Goal: Information Seeking & Learning: Learn about a topic

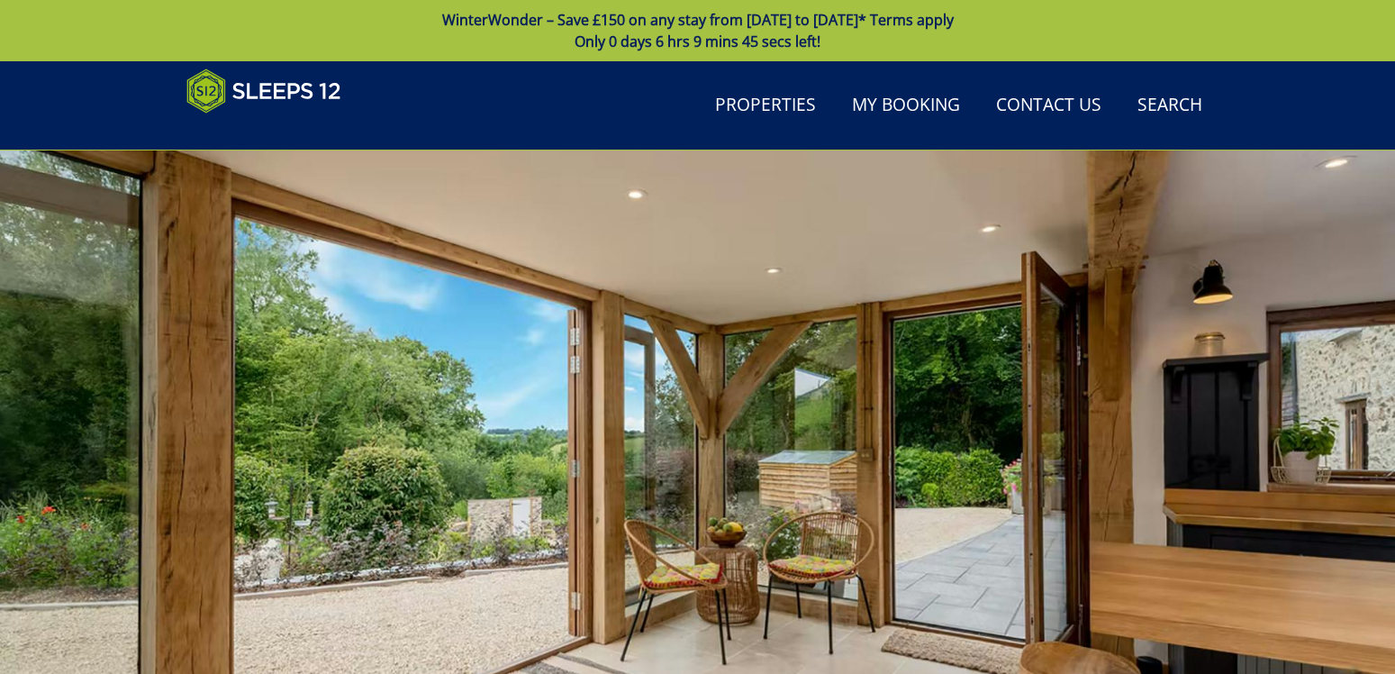
scroll to position [777, 0]
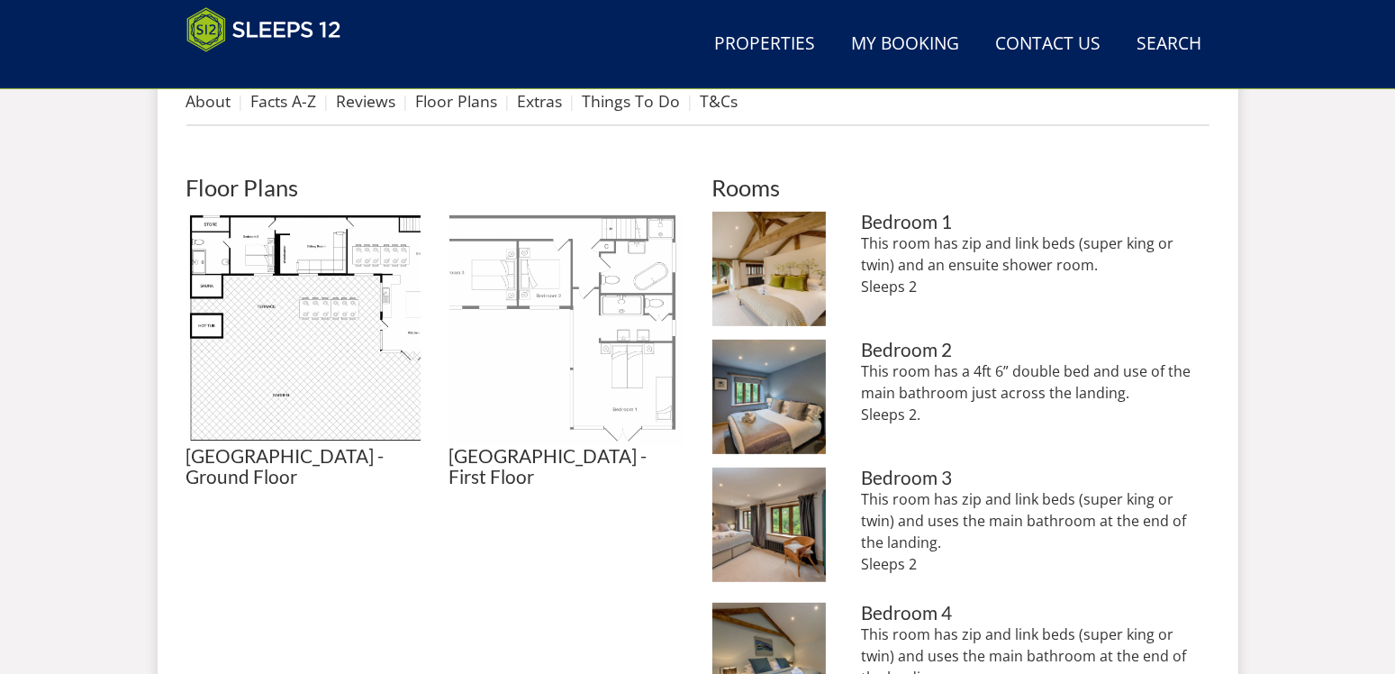
click at [595, 299] on img at bounding box center [566, 329] width 234 height 234
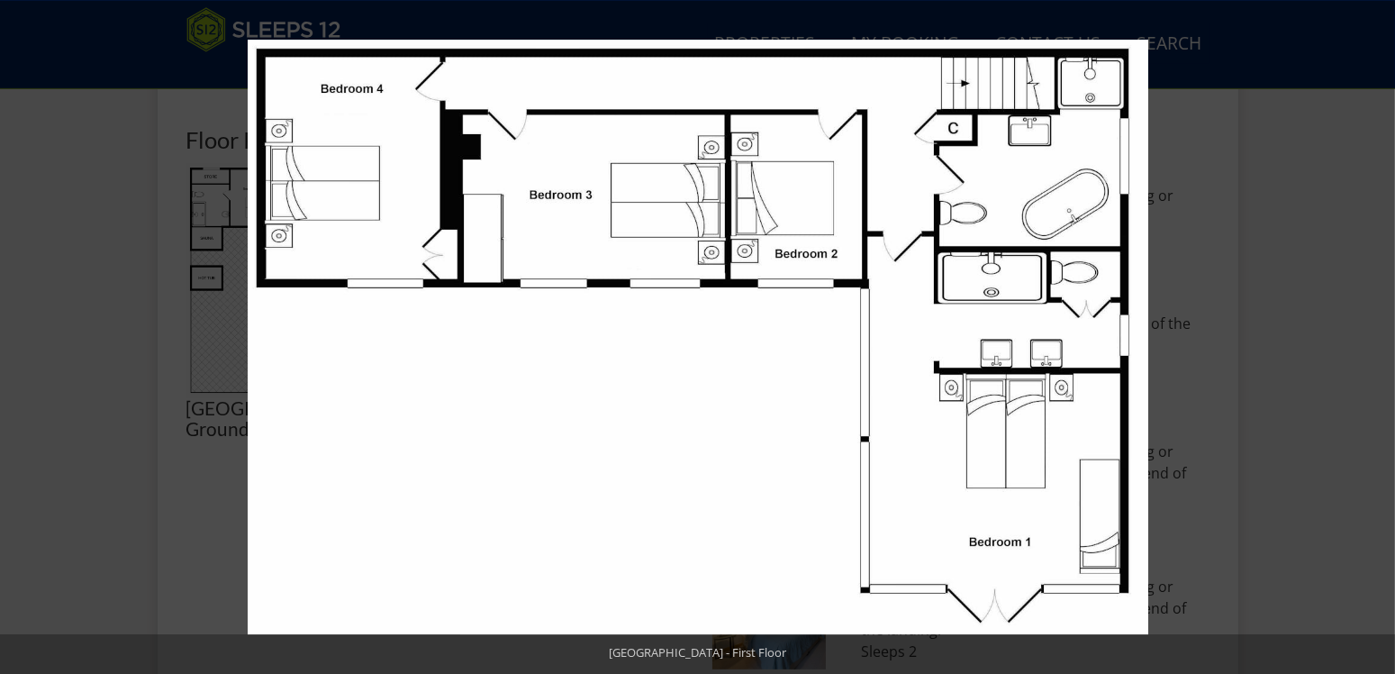
scroll to position [872, 0]
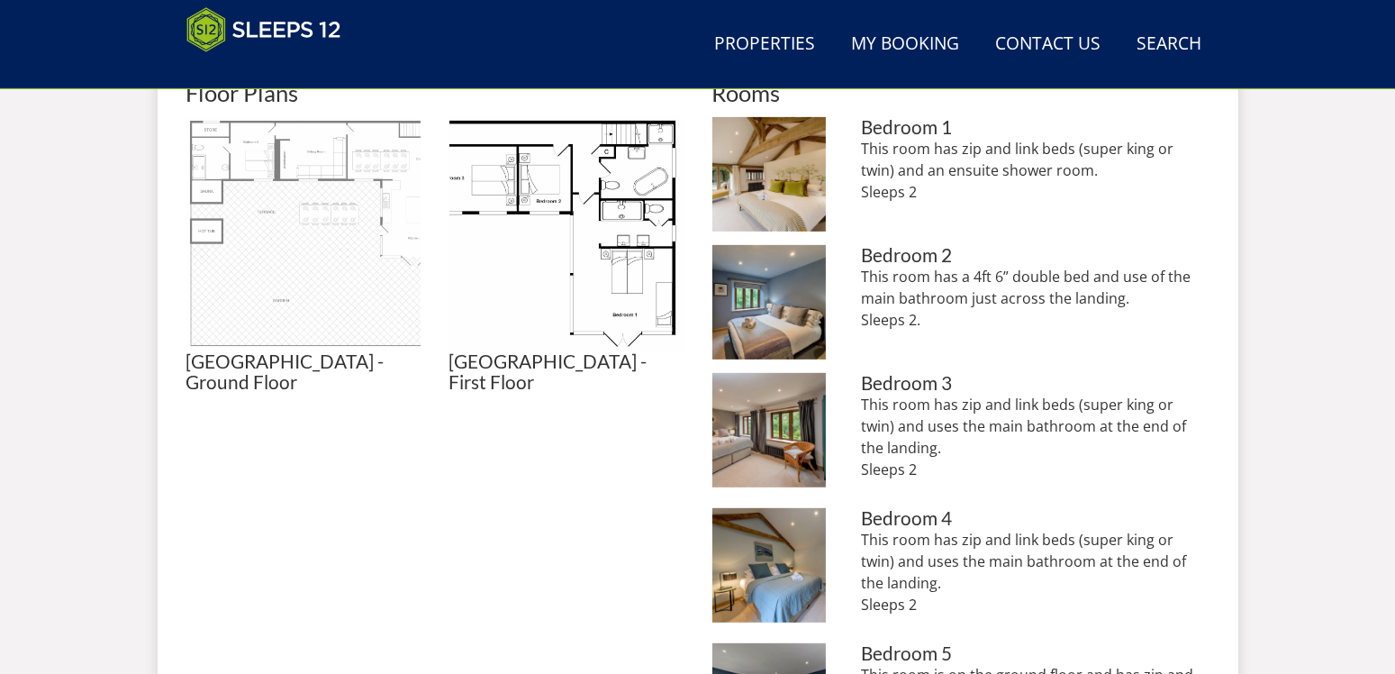
click at [360, 262] on img at bounding box center [303, 234] width 234 height 234
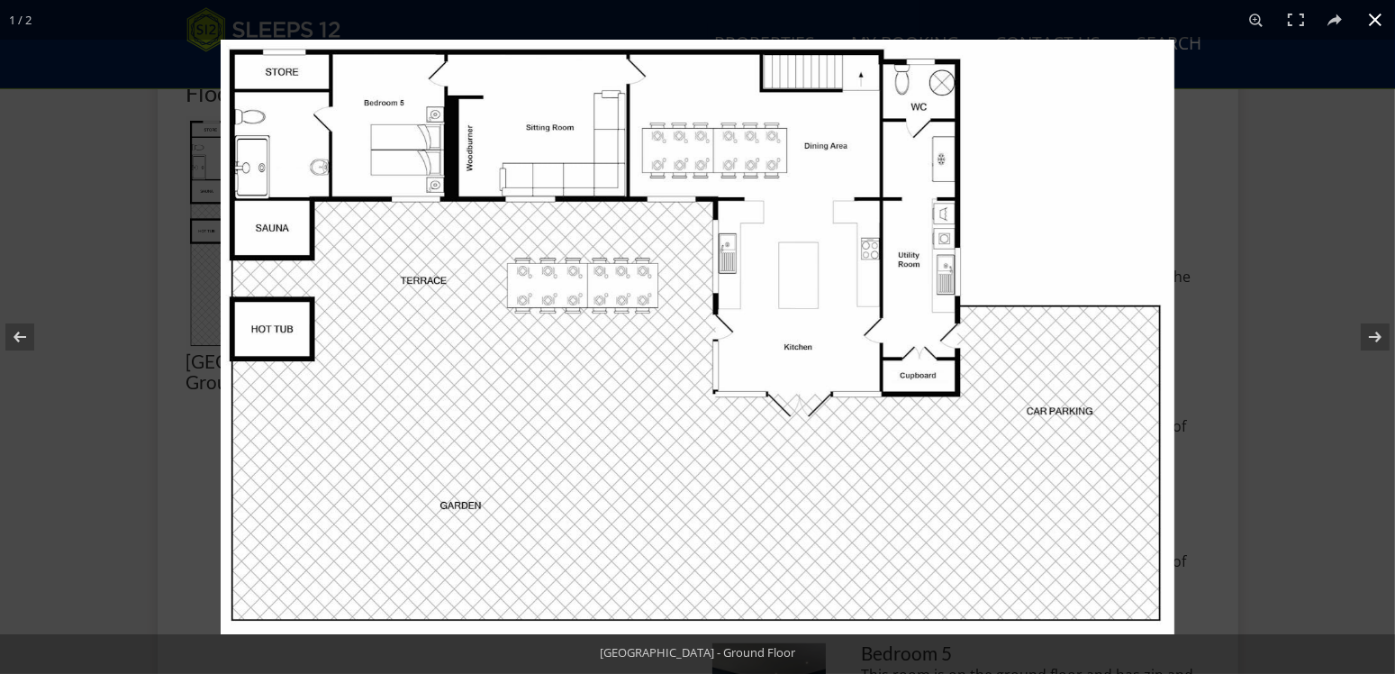
click at [1366, 23] on button at bounding box center [1375, 20] width 40 height 40
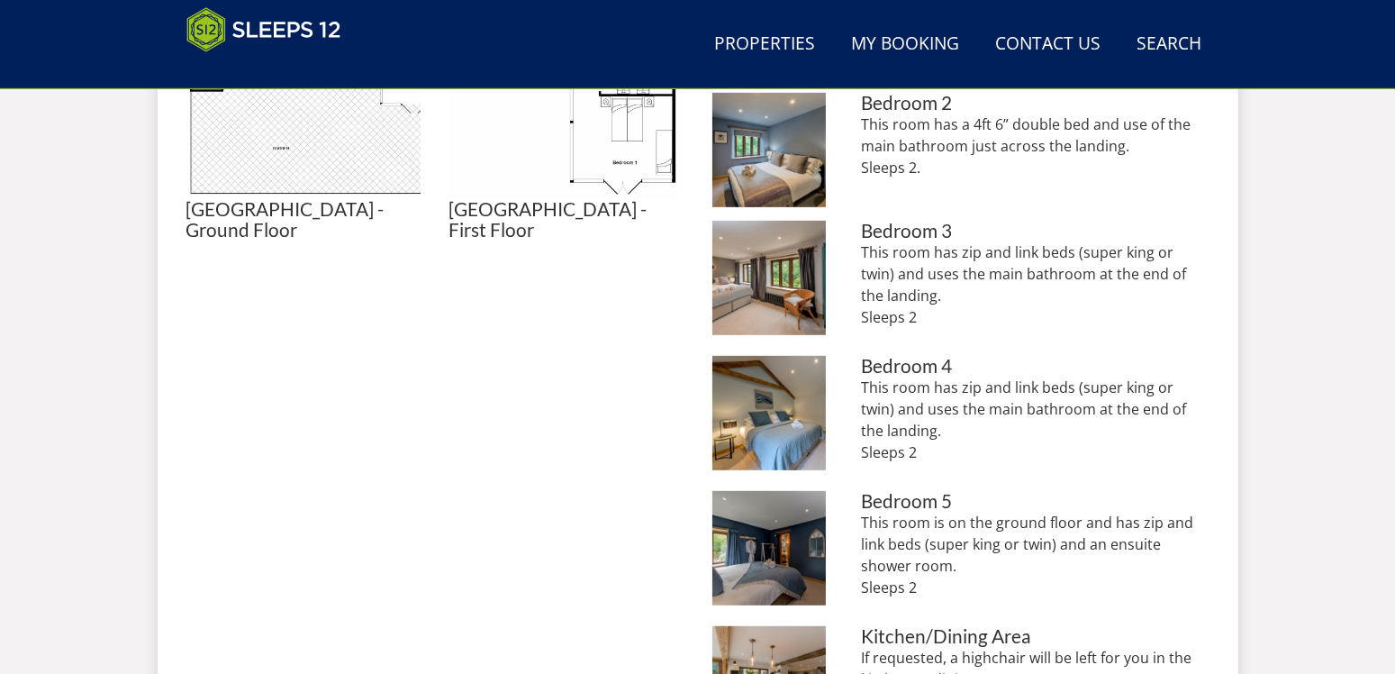
scroll to position [1158, 0]
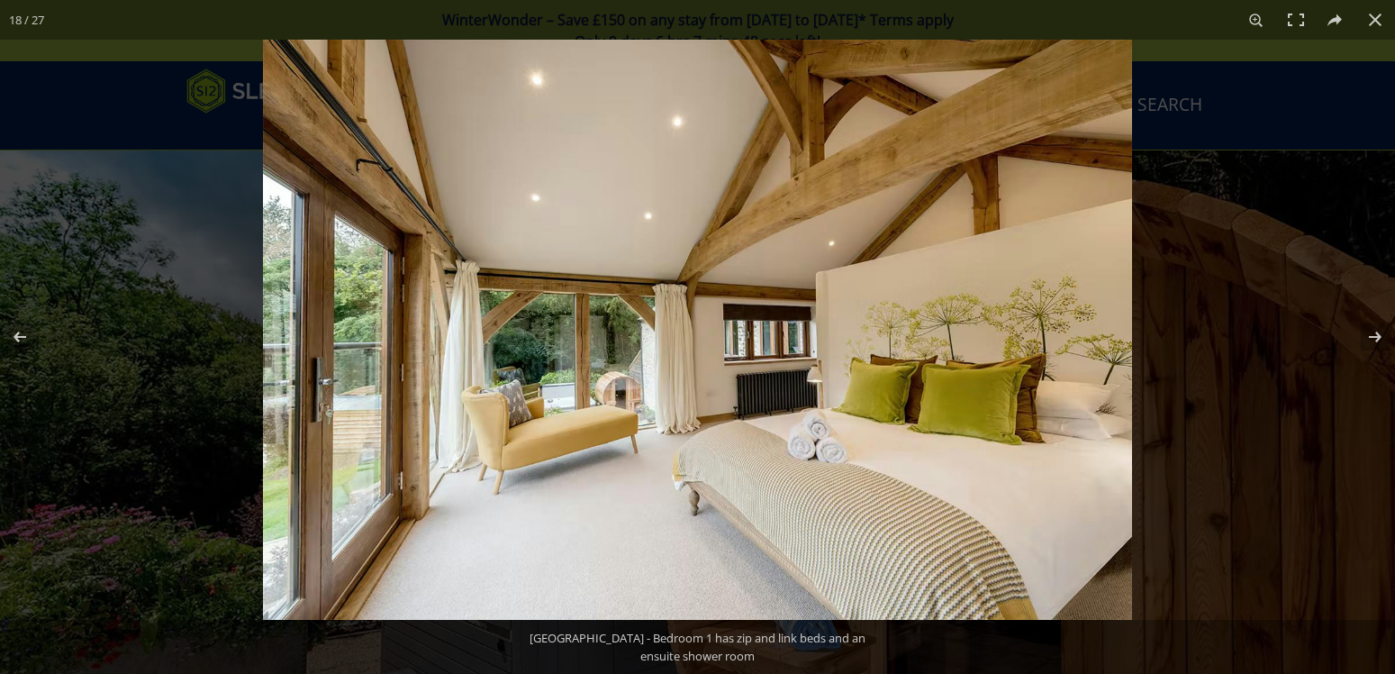
scroll to position [495, 0]
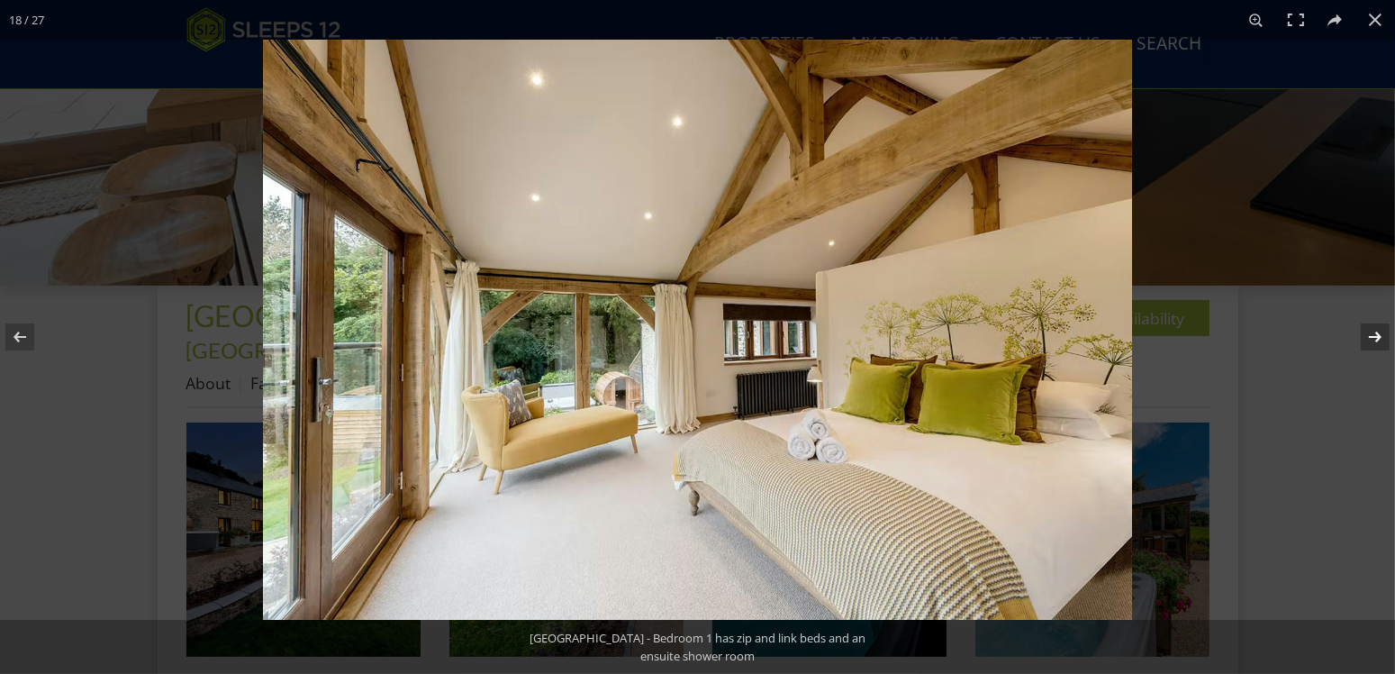
click at [1374, 336] on button at bounding box center [1363, 337] width 63 height 90
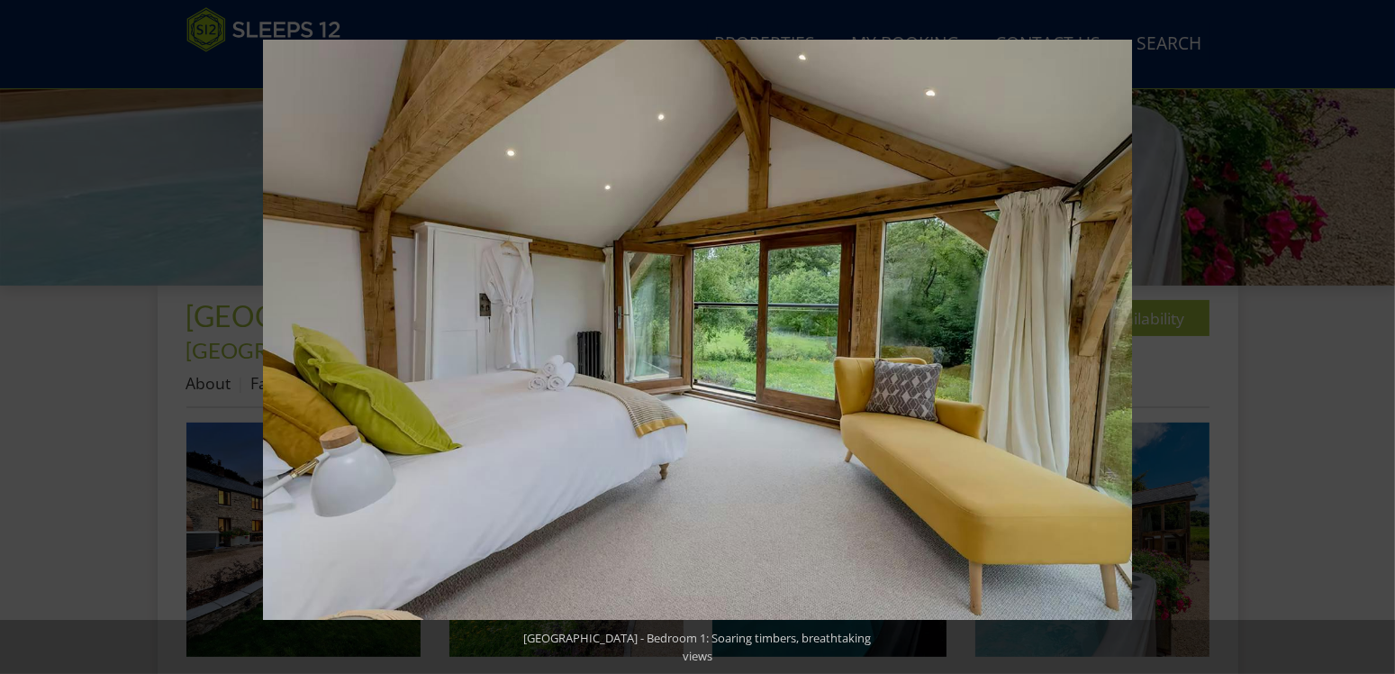
click at [1376, 332] on button at bounding box center [1363, 337] width 63 height 90
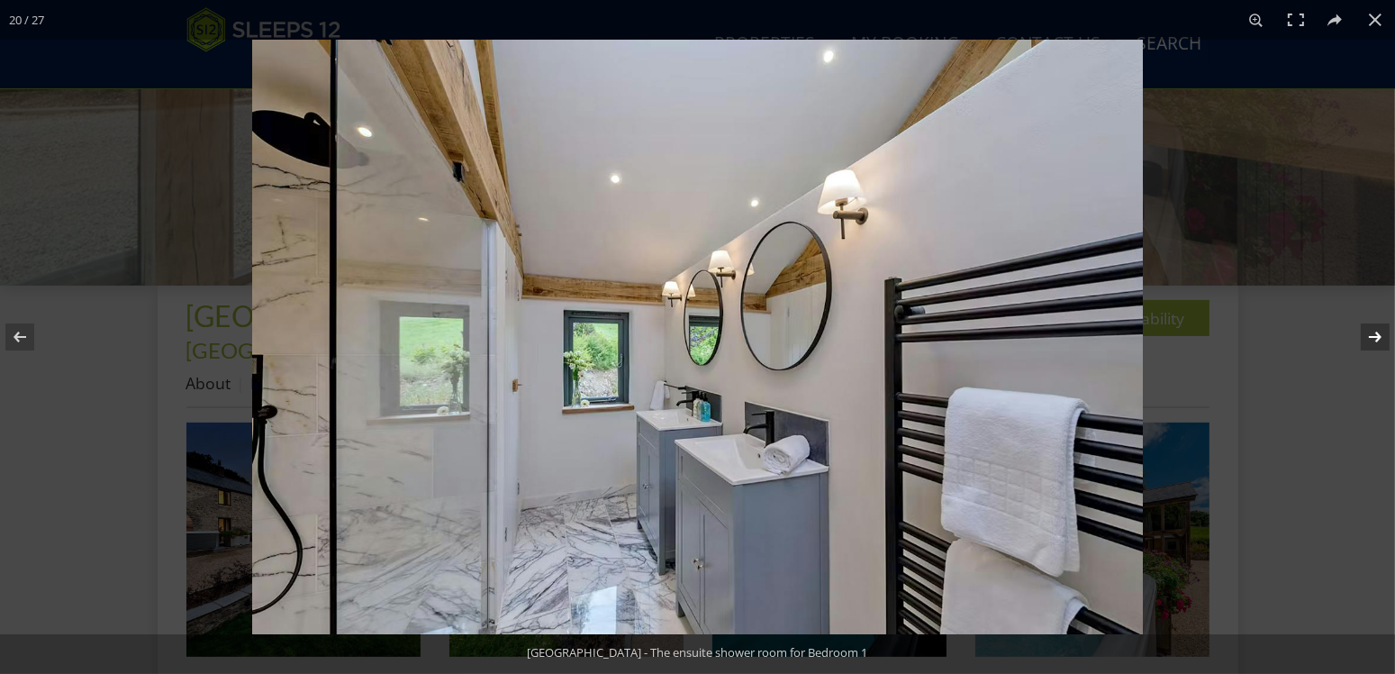
click at [1376, 333] on button at bounding box center [1363, 337] width 63 height 90
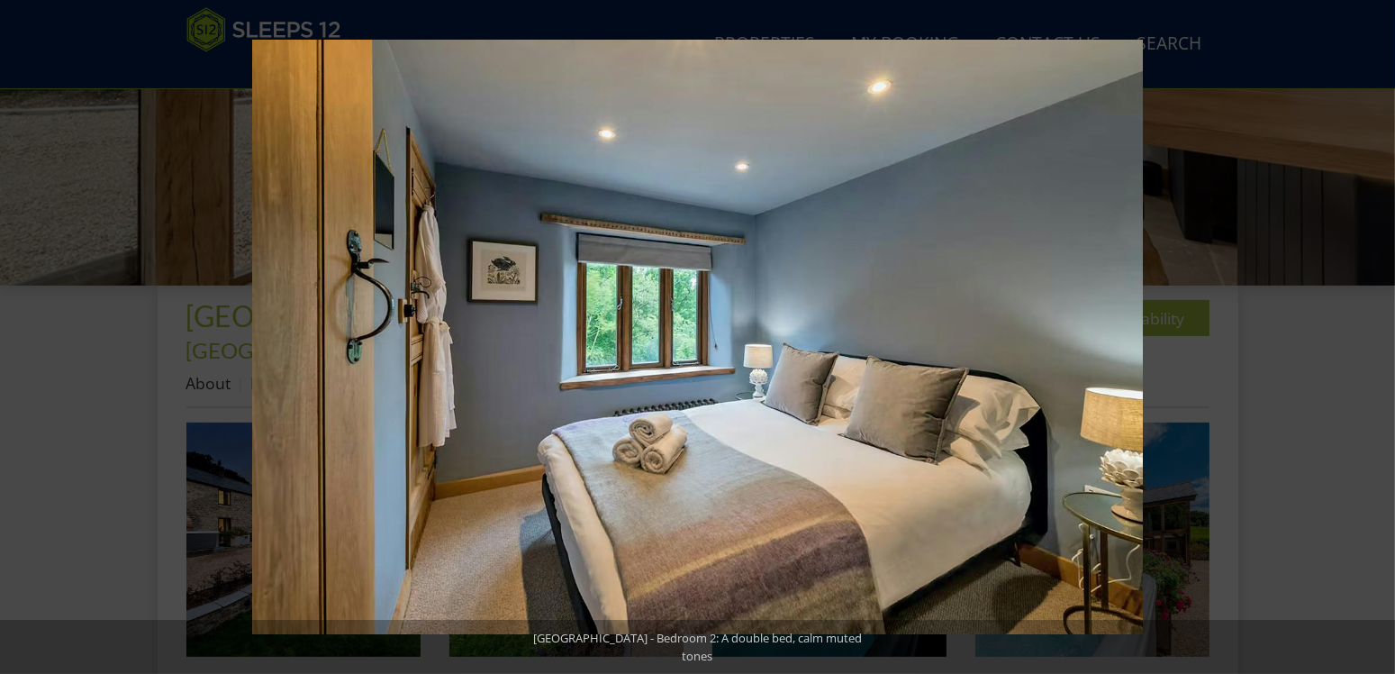
click at [1376, 333] on button at bounding box center [1363, 337] width 63 height 90
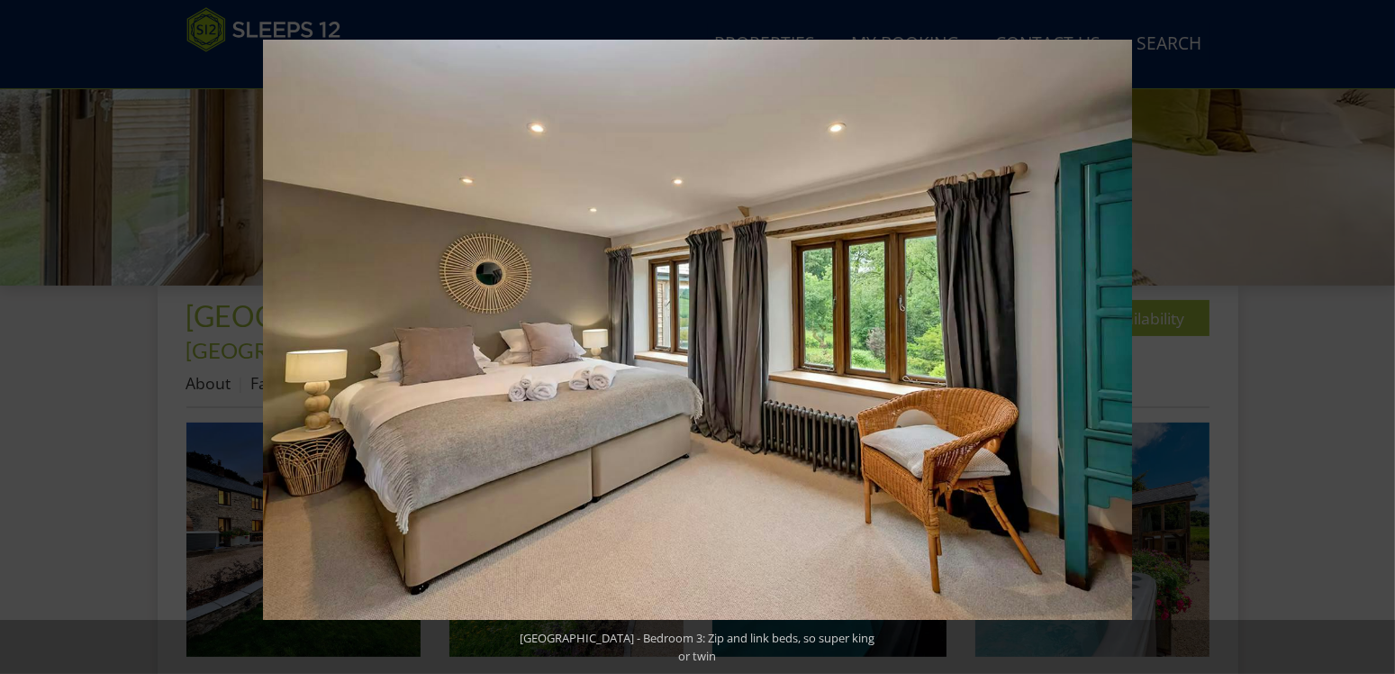
click at [1376, 333] on button at bounding box center [1363, 337] width 63 height 90
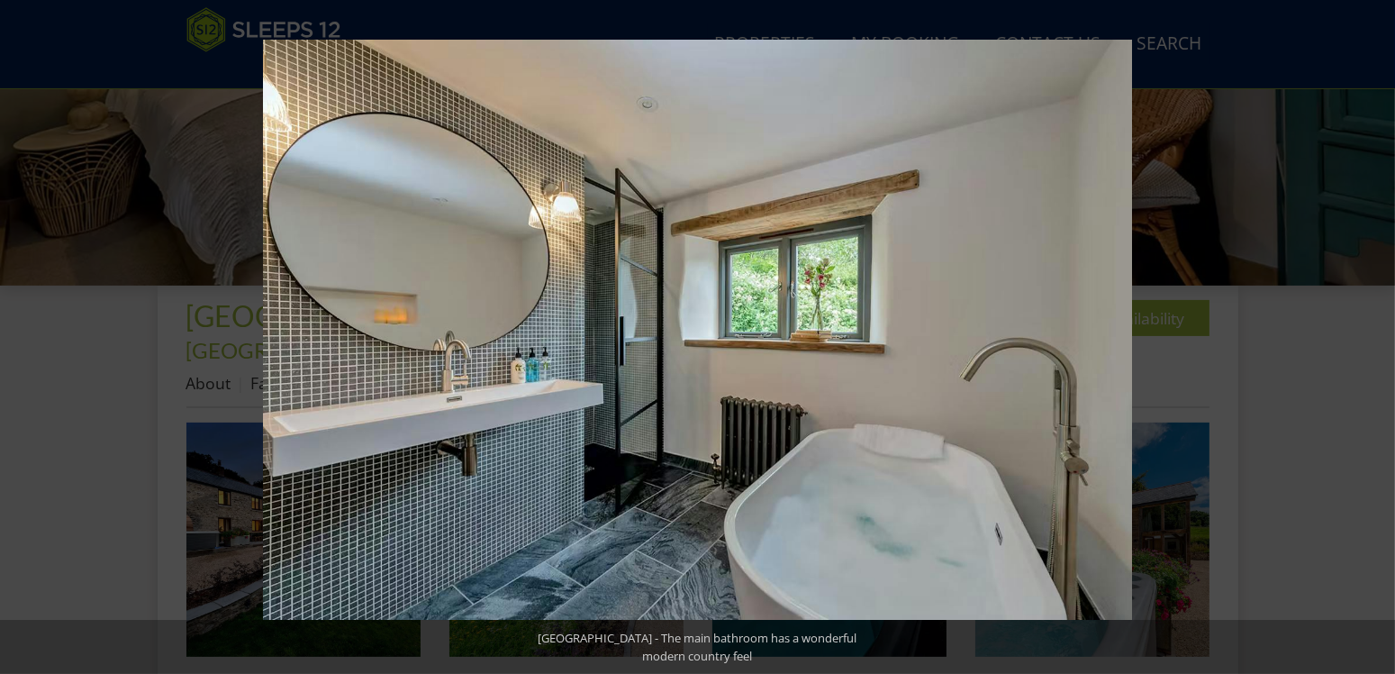
click at [1376, 333] on button at bounding box center [1363, 337] width 63 height 90
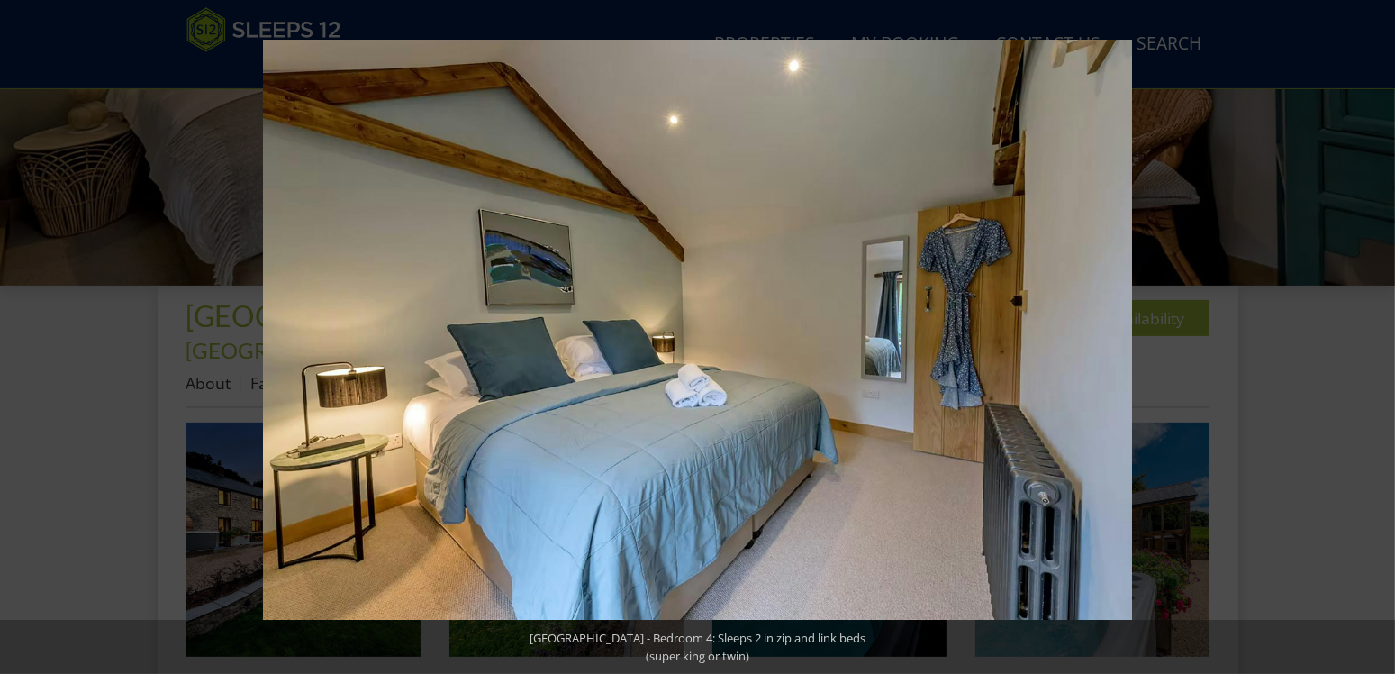
click at [1376, 333] on button at bounding box center [1363, 337] width 63 height 90
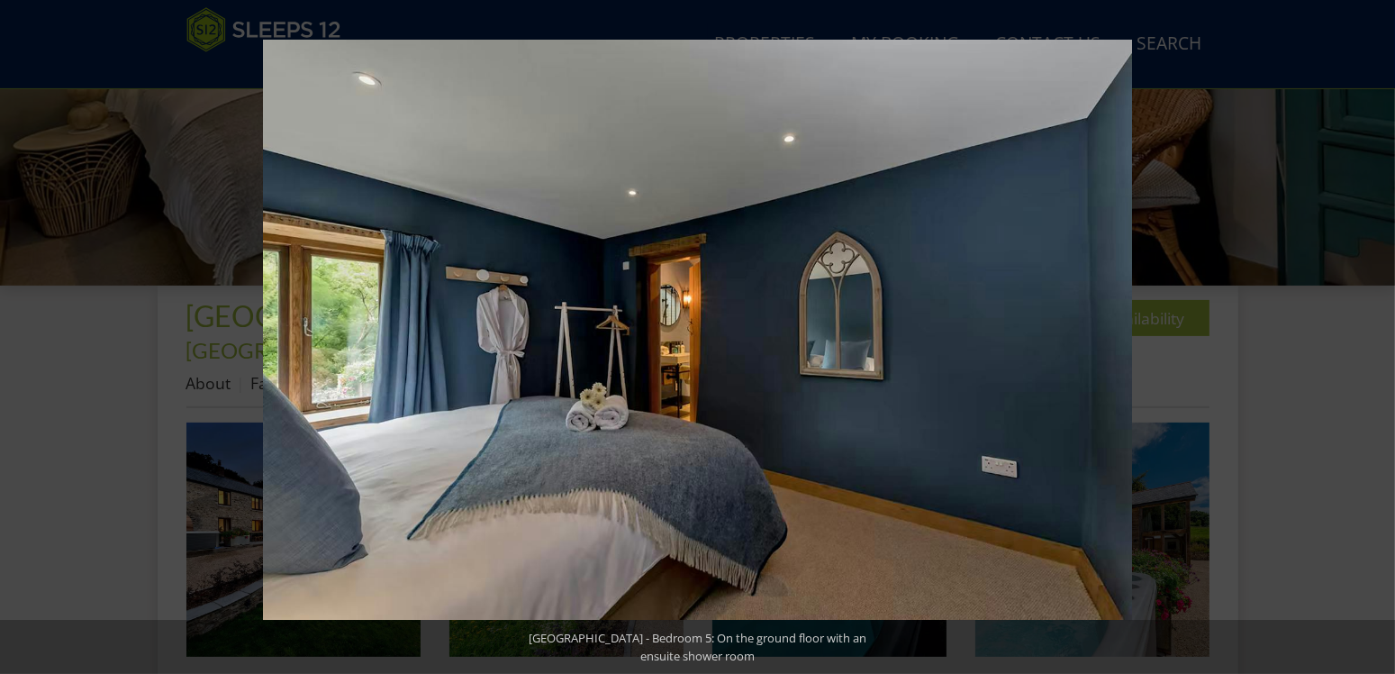
click at [1376, 333] on button at bounding box center [1363, 337] width 63 height 90
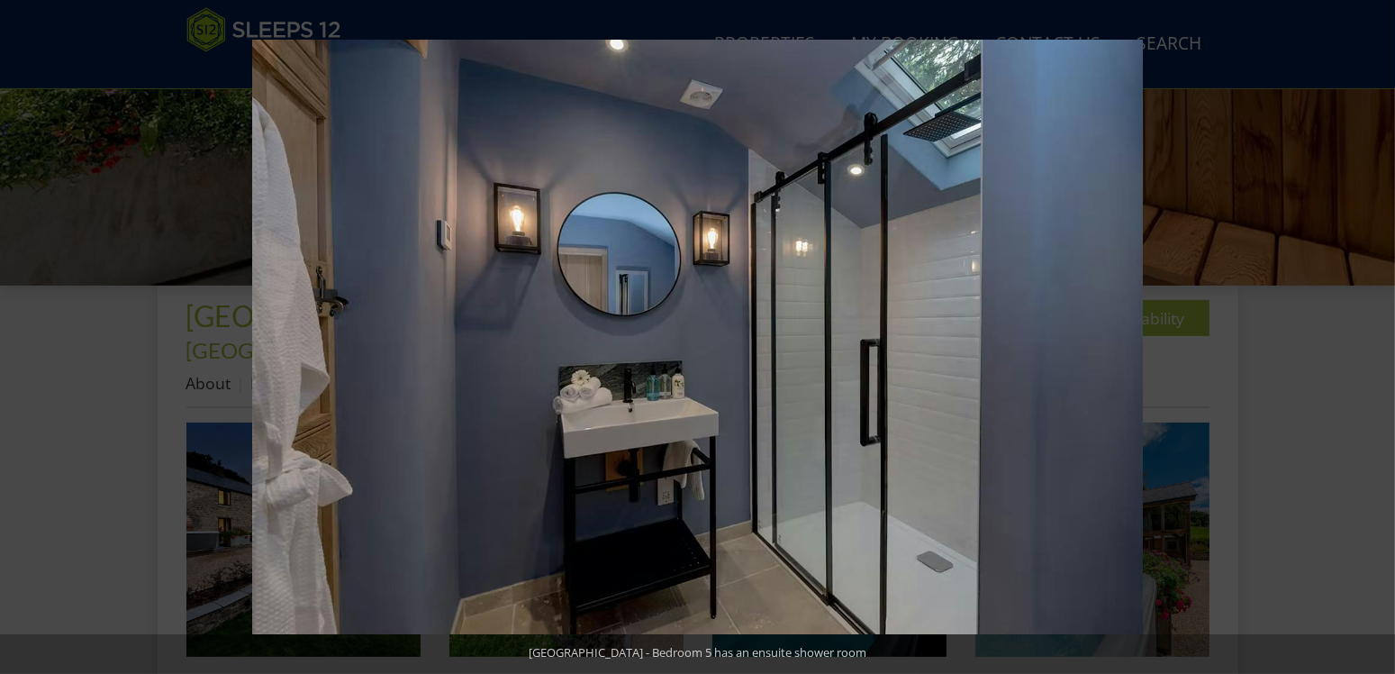
click at [1376, 333] on button at bounding box center [1363, 337] width 63 height 90
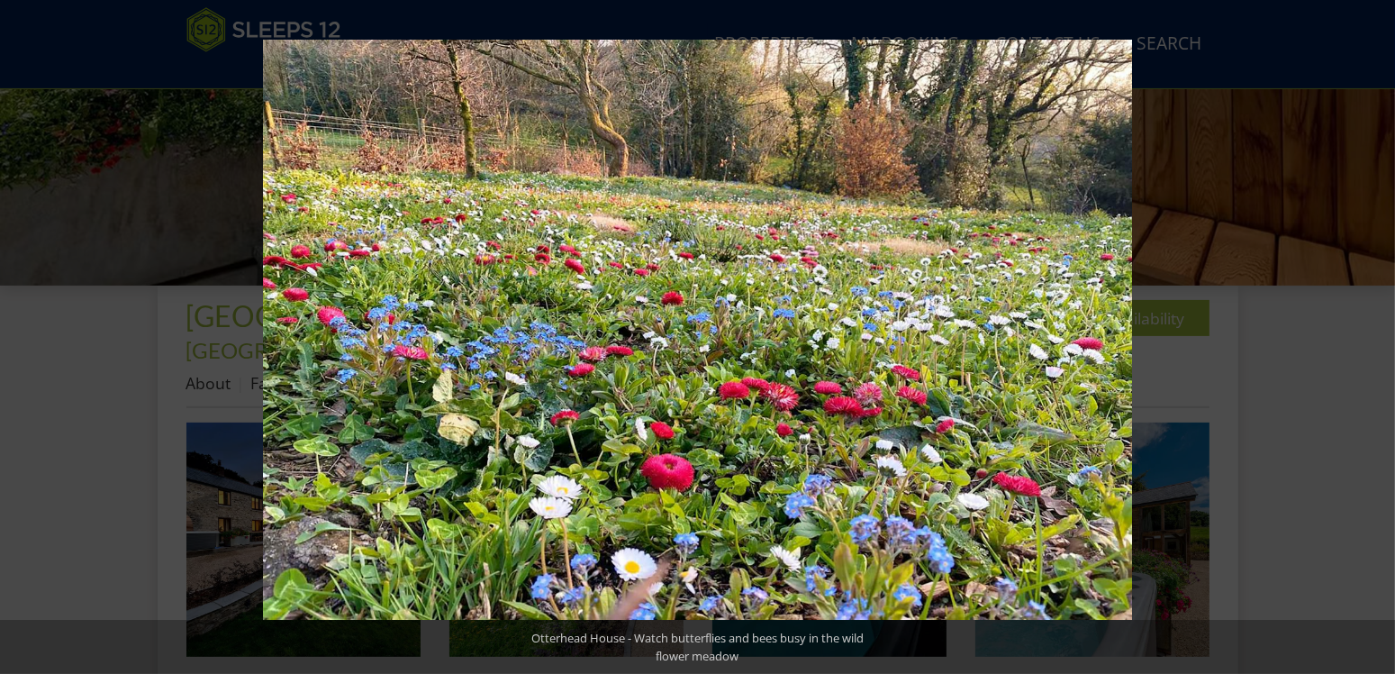
click at [1376, 333] on button at bounding box center [1363, 337] width 63 height 90
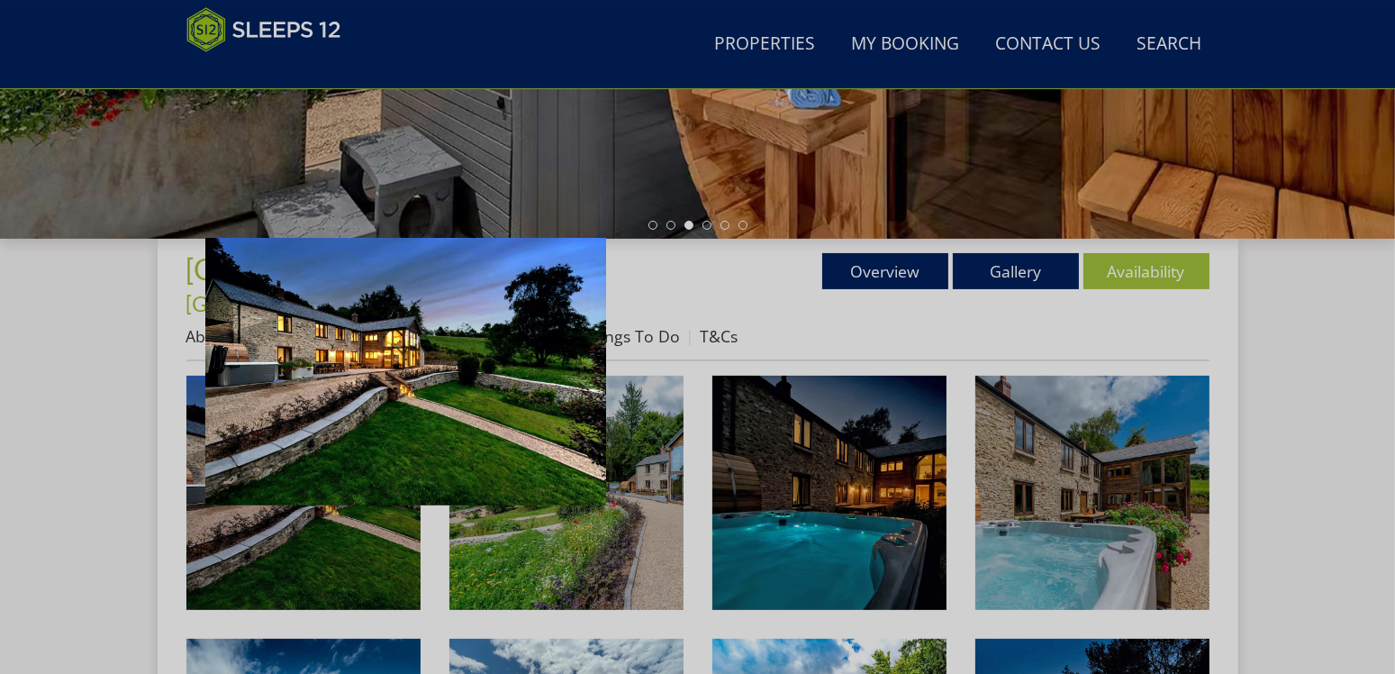
scroll to position [590, 0]
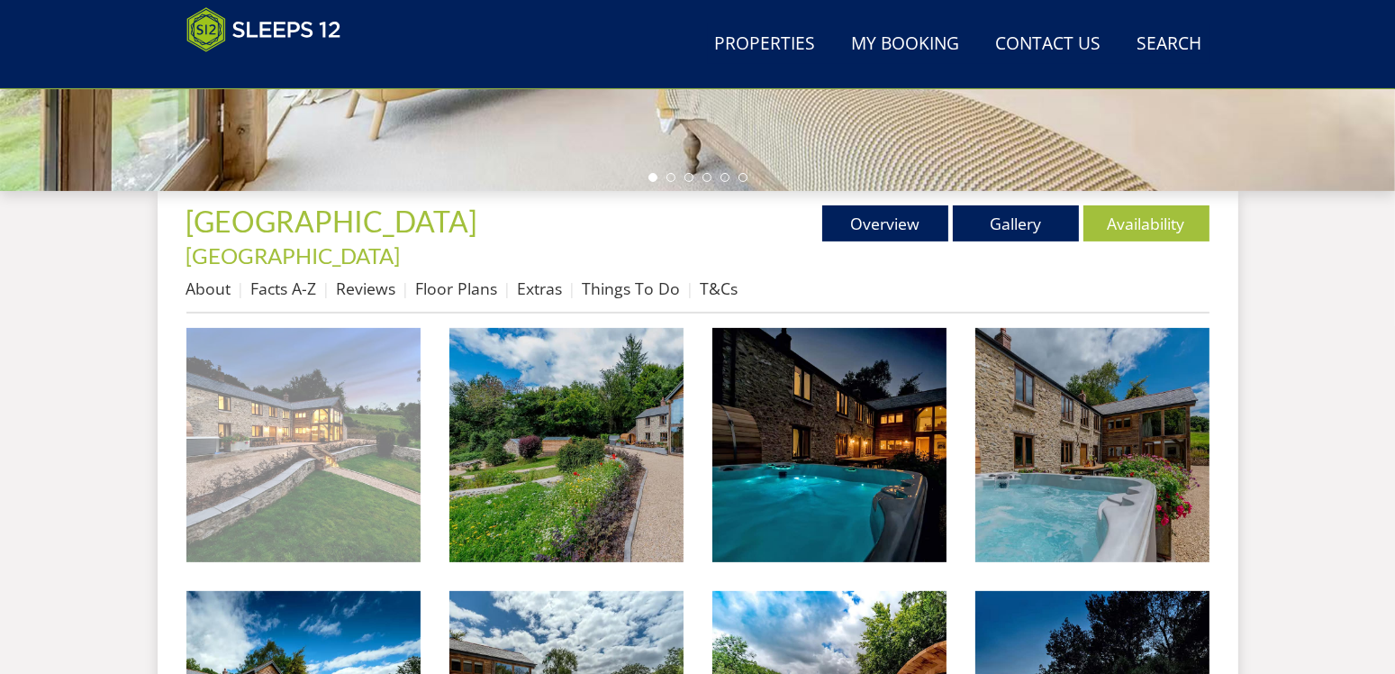
click at [353, 389] on img at bounding box center [303, 445] width 234 height 234
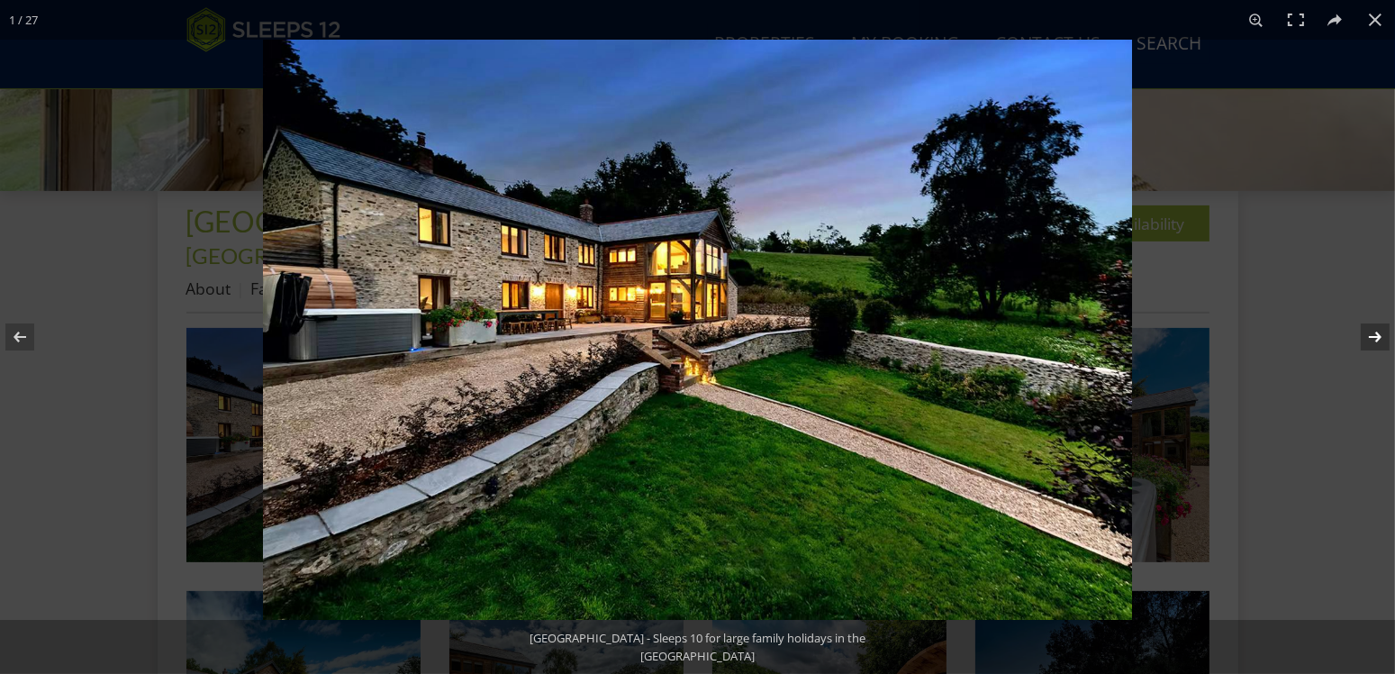
click at [1376, 331] on button at bounding box center [1363, 337] width 63 height 90
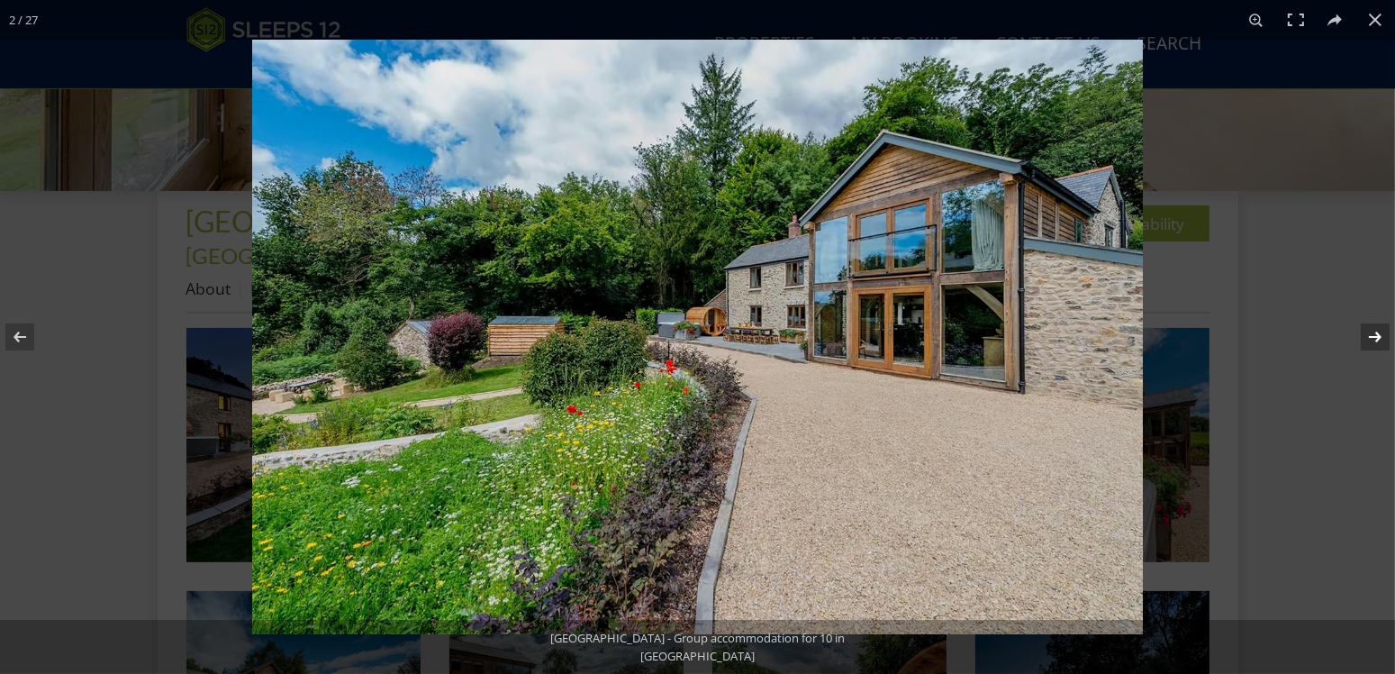
click at [1376, 331] on button at bounding box center [1363, 337] width 63 height 90
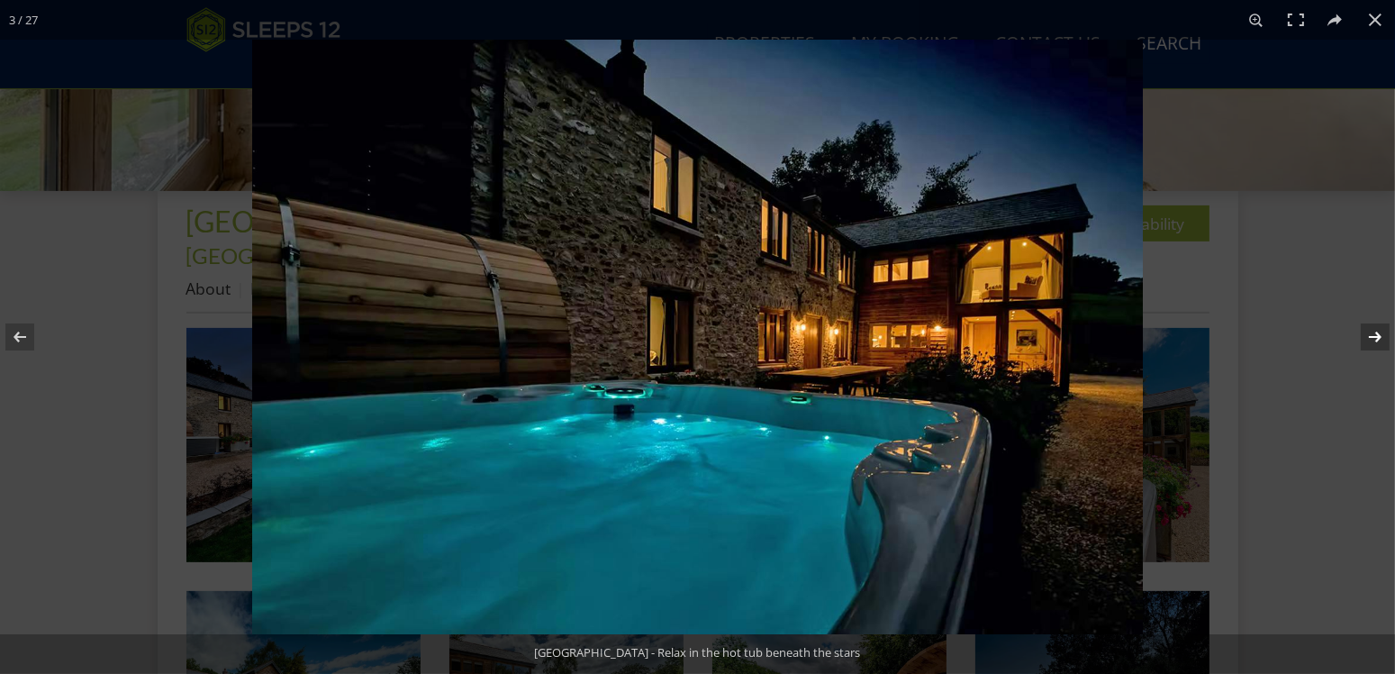
click at [1376, 331] on button at bounding box center [1363, 337] width 63 height 90
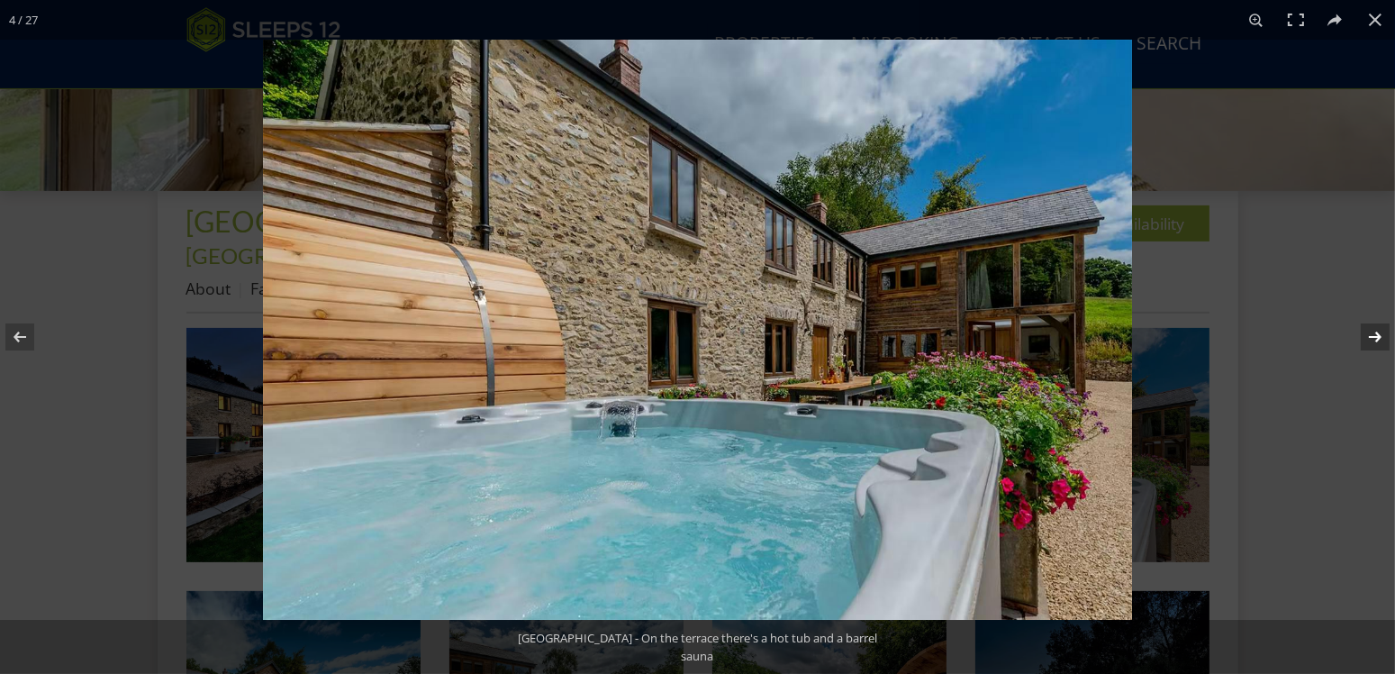
click at [1376, 331] on button at bounding box center [1363, 337] width 63 height 90
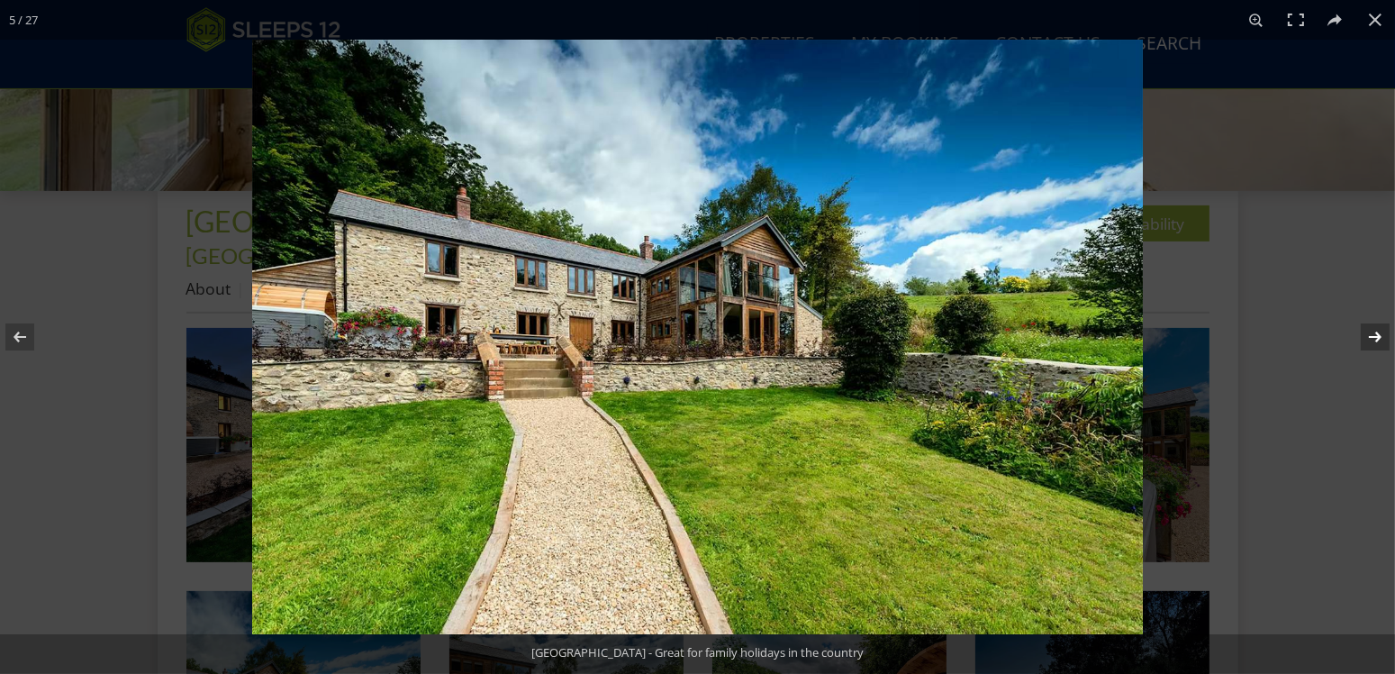
click at [1376, 331] on button at bounding box center [1363, 337] width 63 height 90
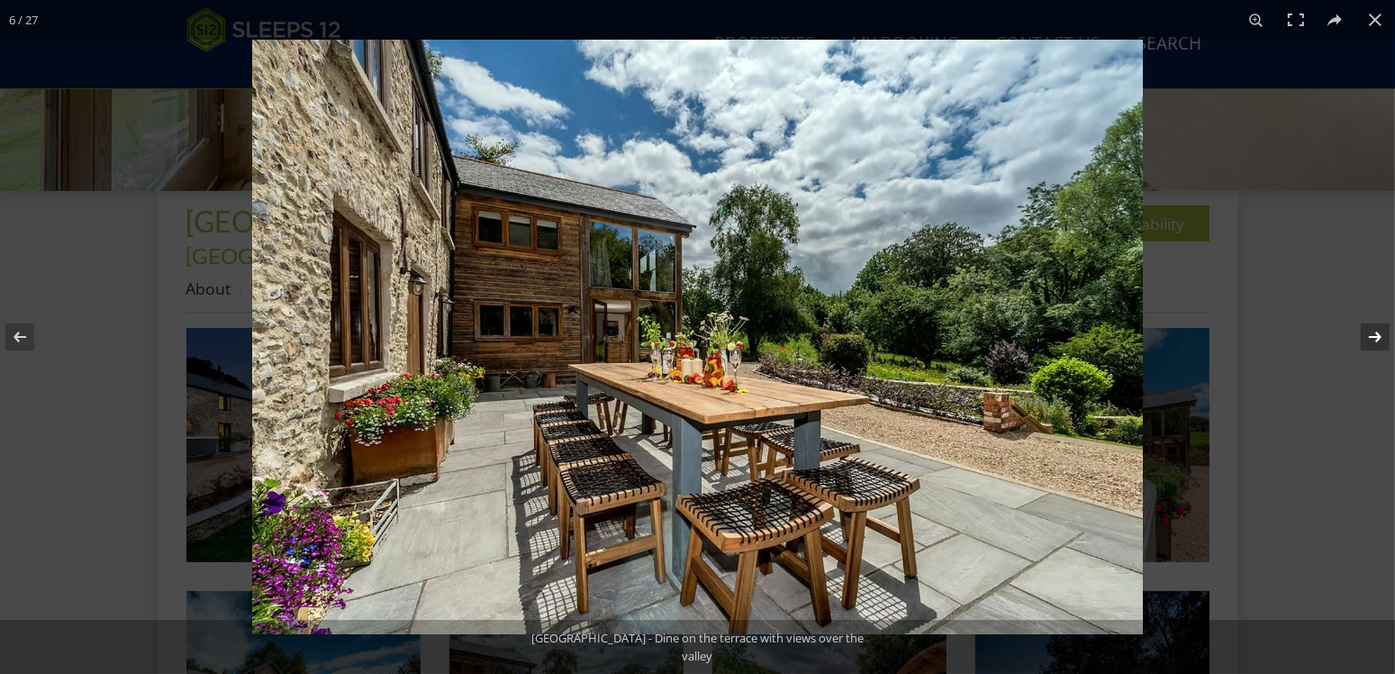
click at [1376, 331] on button at bounding box center [1363, 337] width 63 height 90
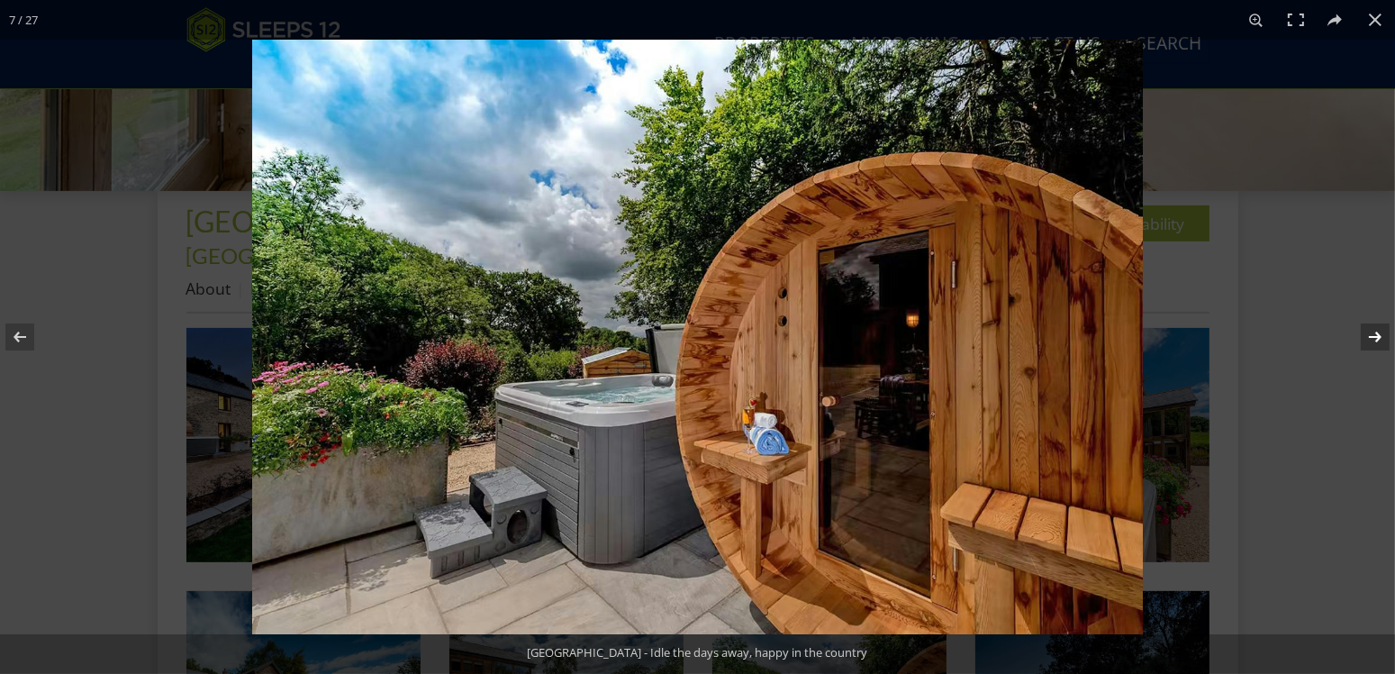
click at [1376, 331] on button at bounding box center [1363, 337] width 63 height 90
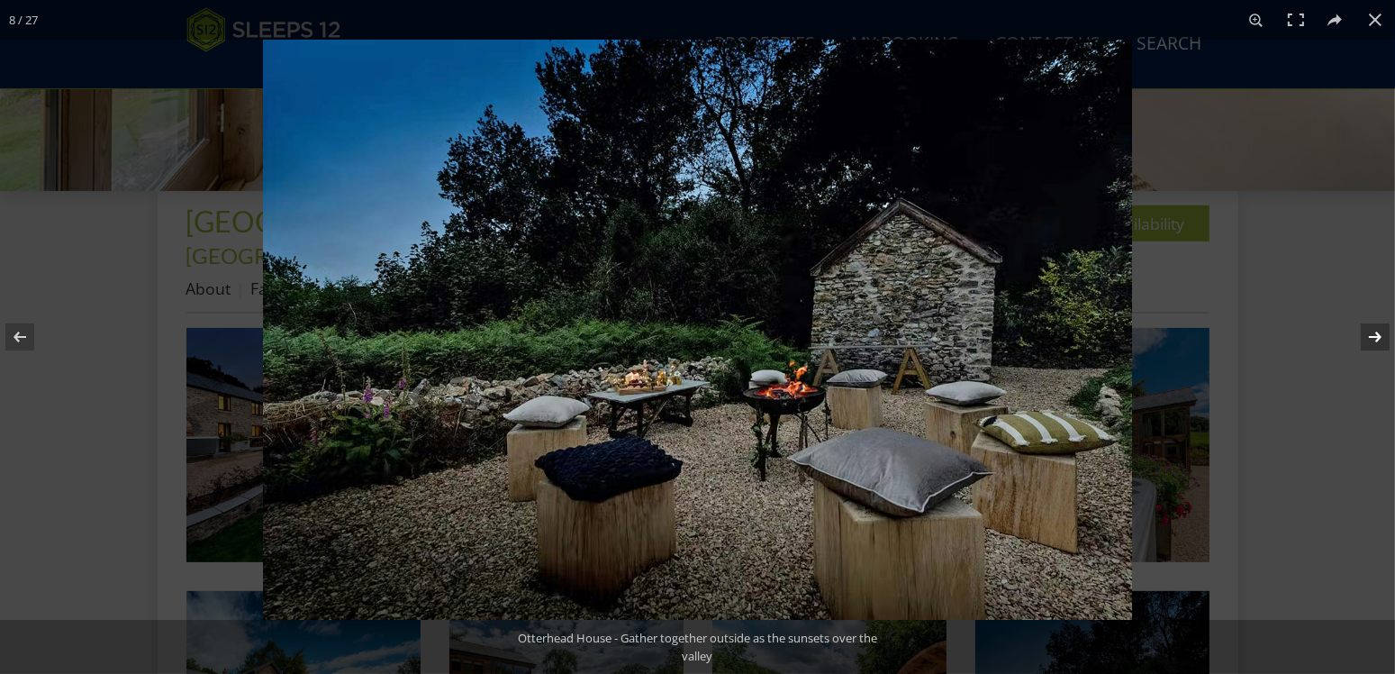
click at [1376, 331] on button at bounding box center [1363, 337] width 63 height 90
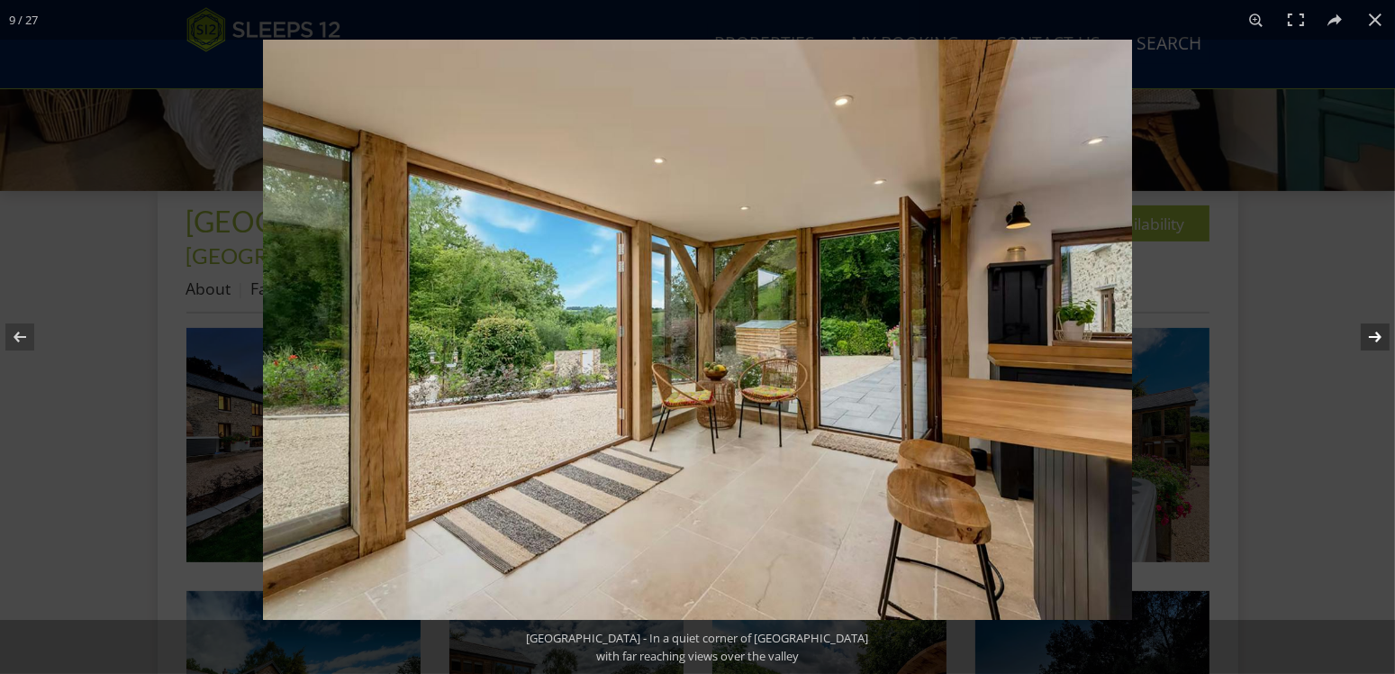
click at [1376, 331] on button at bounding box center [1363, 337] width 63 height 90
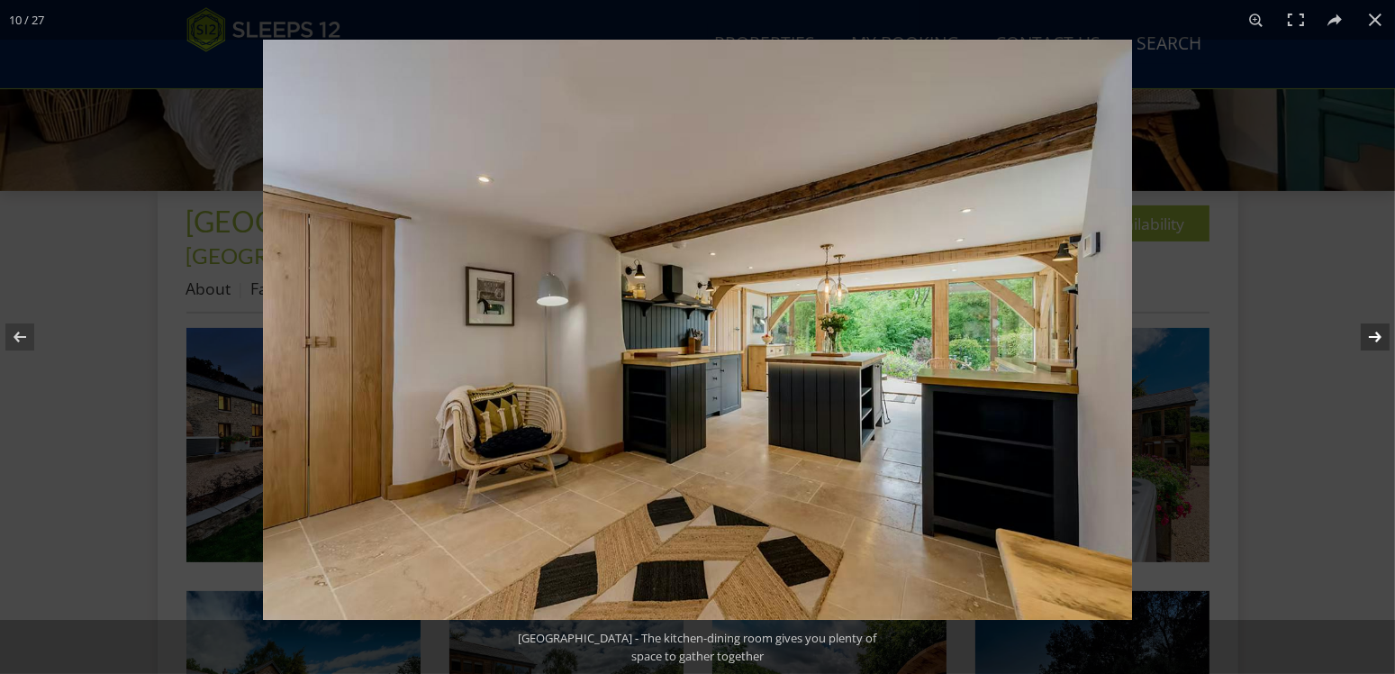
click at [1376, 331] on button at bounding box center [1363, 337] width 63 height 90
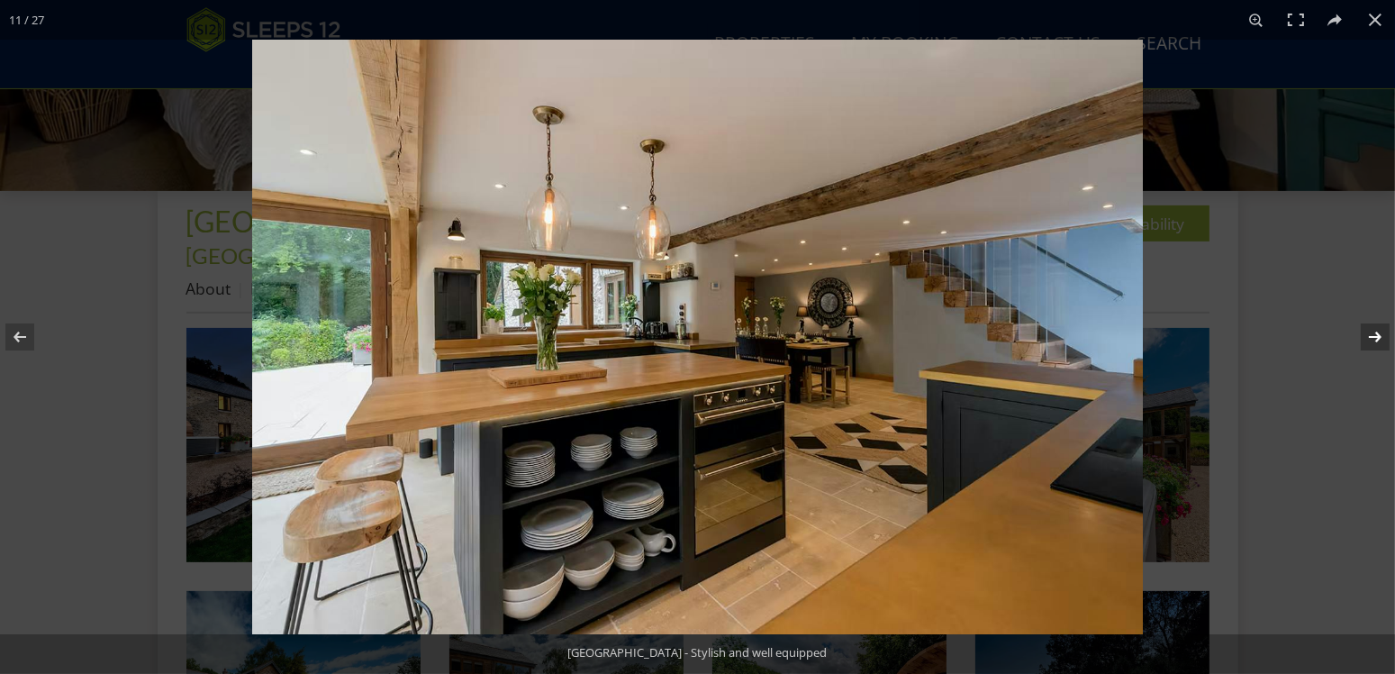
click at [1376, 331] on button at bounding box center [1363, 337] width 63 height 90
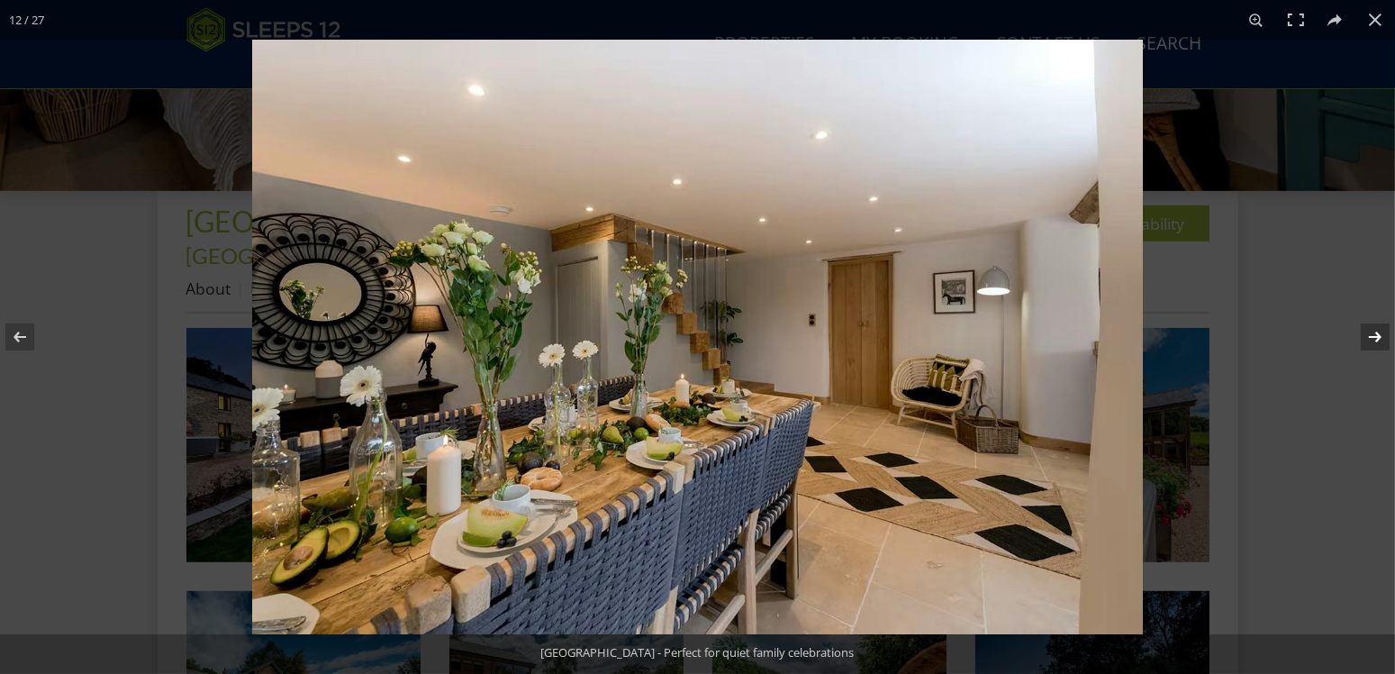
click at [1376, 331] on button at bounding box center [1363, 337] width 63 height 90
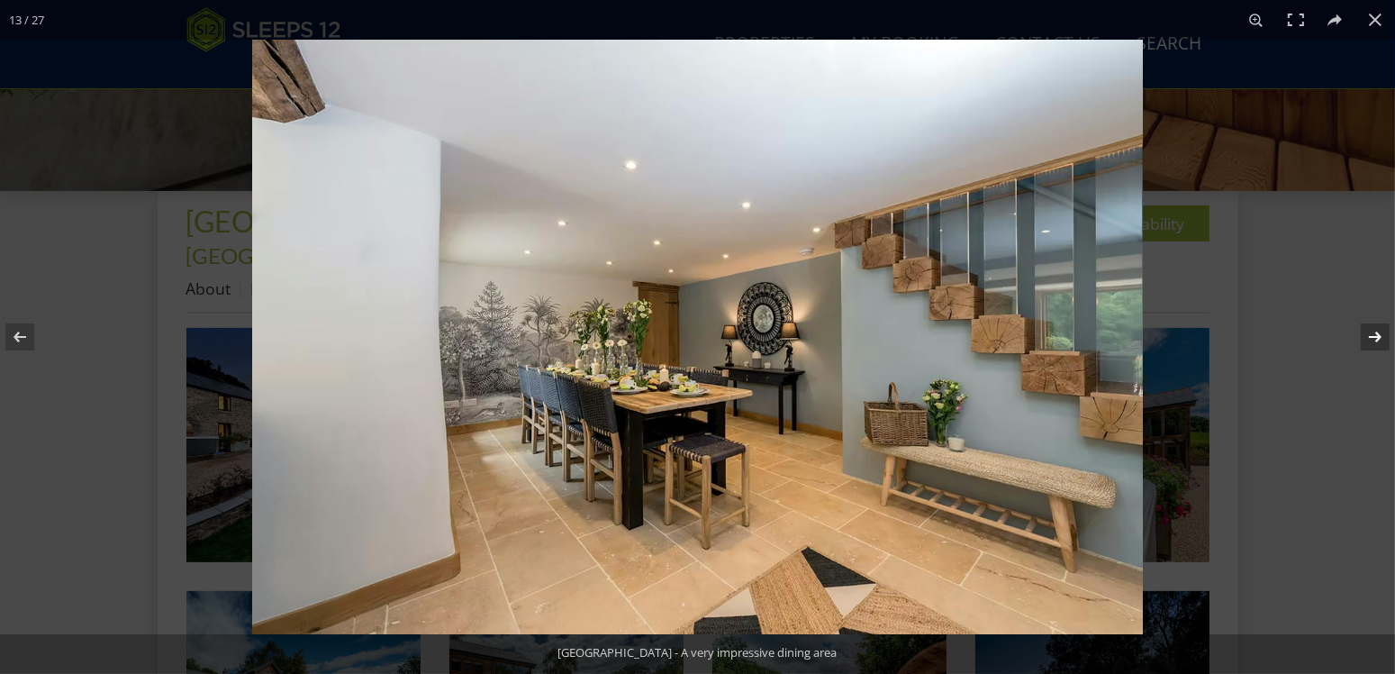
click at [1376, 331] on button at bounding box center [1363, 337] width 63 height 90
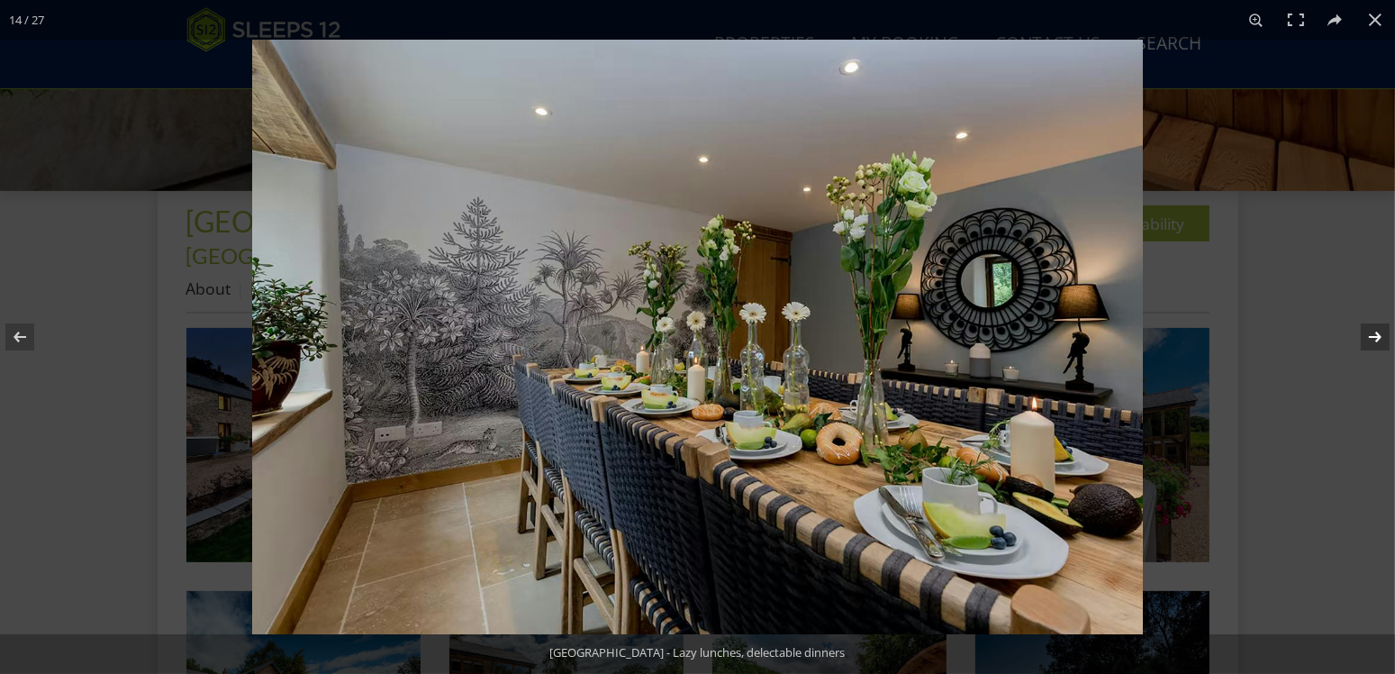
click at [1376, 331] on button at bounding box center [1363, 337] width 63 height 90
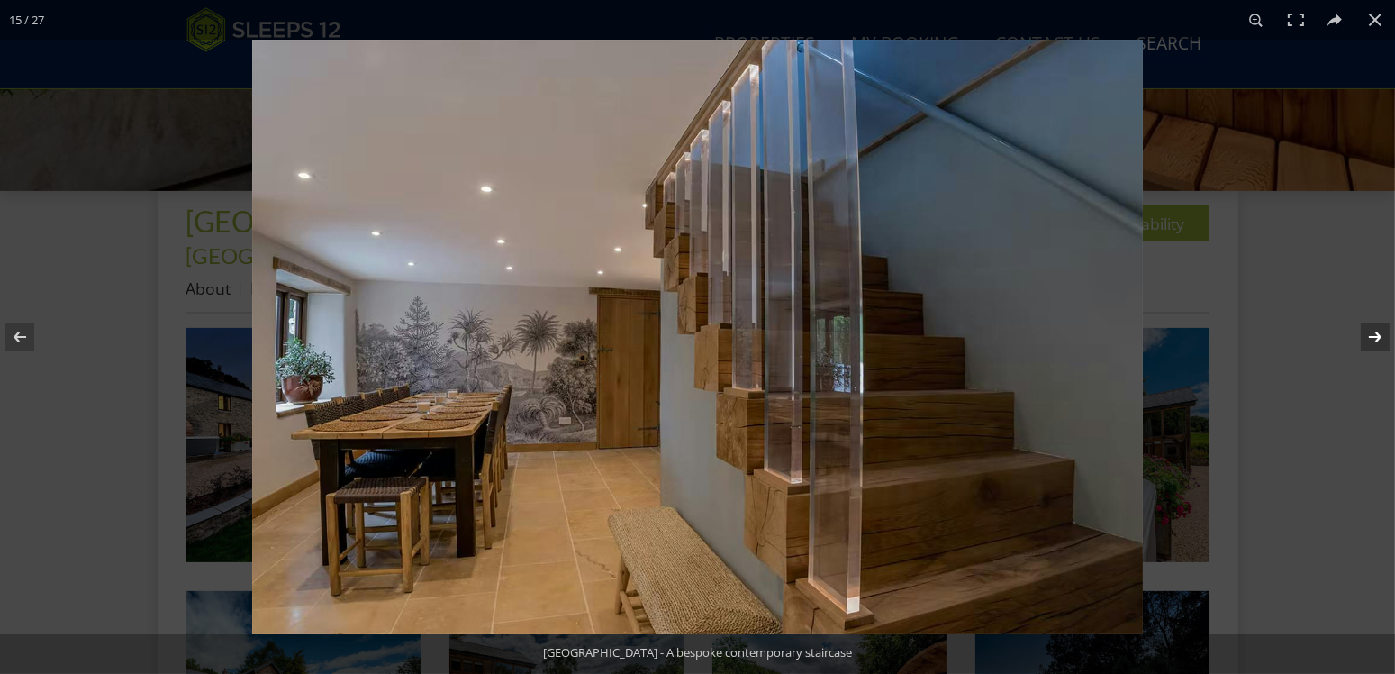
click at [1376, 331] on button at bounding box center [1363, 337] width 63 height 90
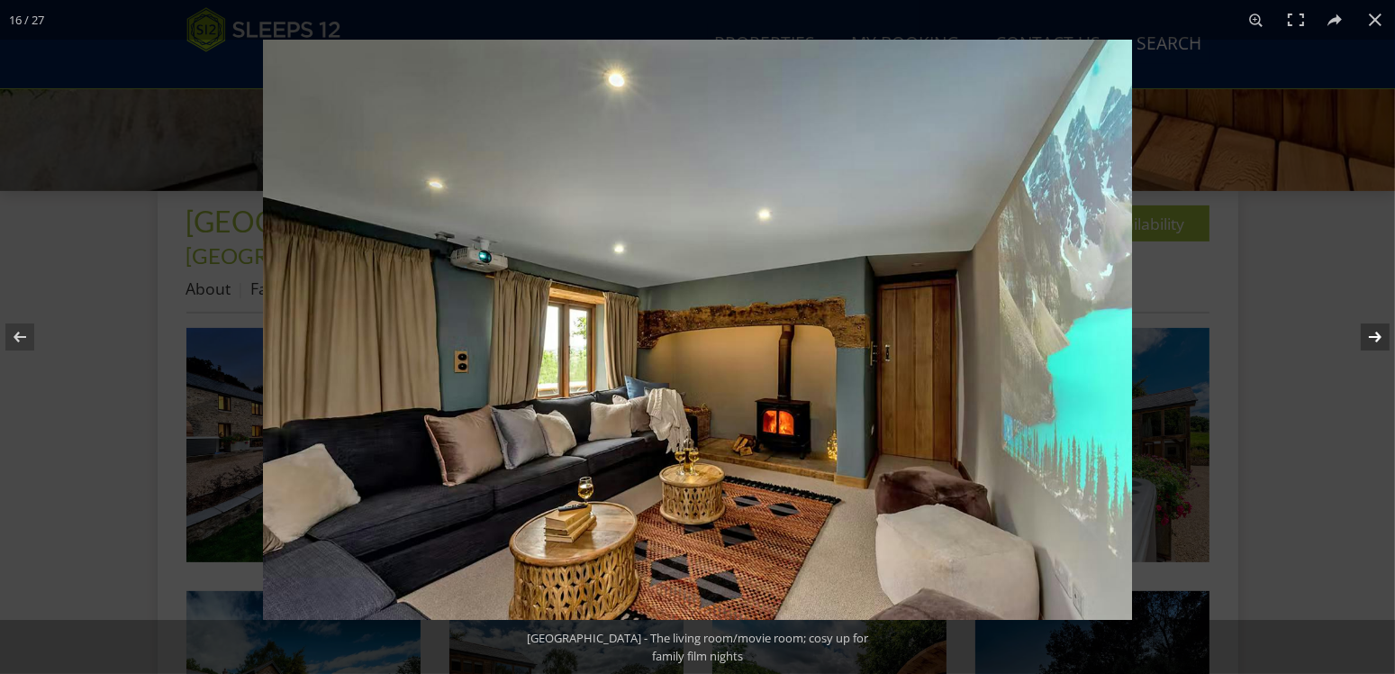
click at [1376, 331] on button at bounding box center [1363, 337] width 63 height 90
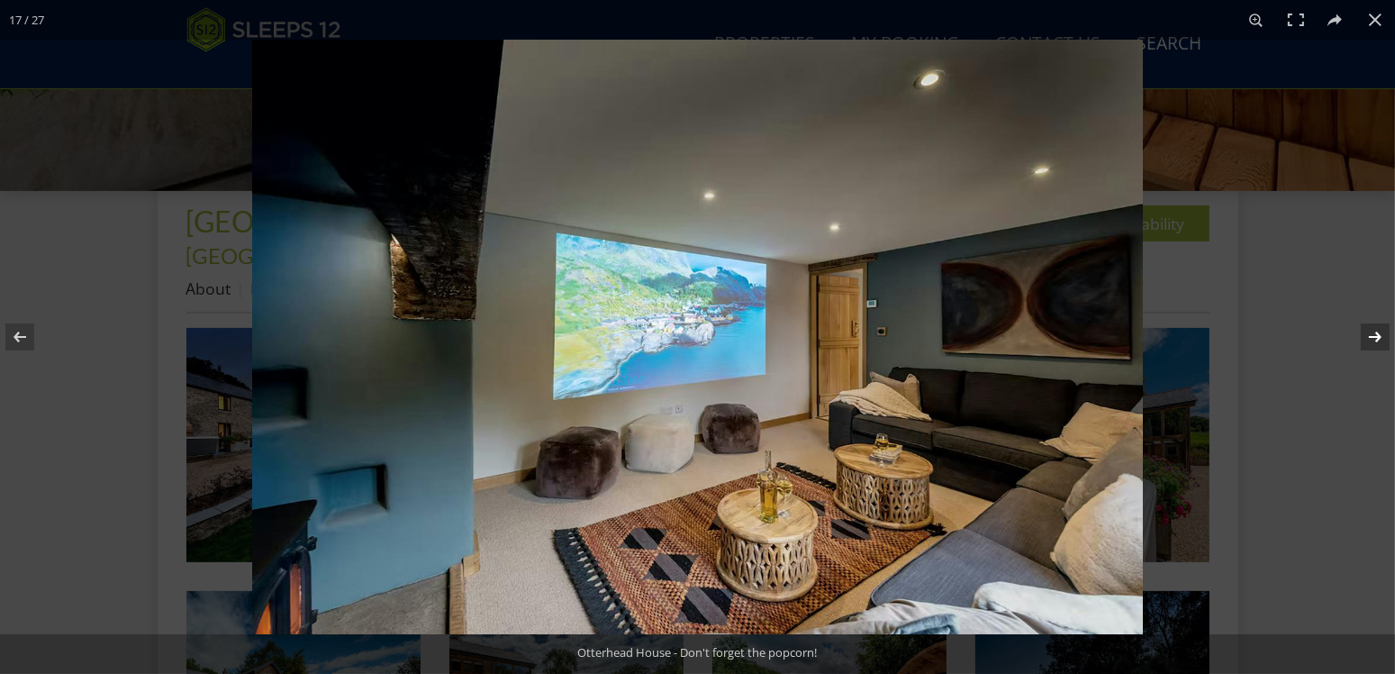
click at [1376, 331] on button at bounding box center [1363, 337] width 63 height 90
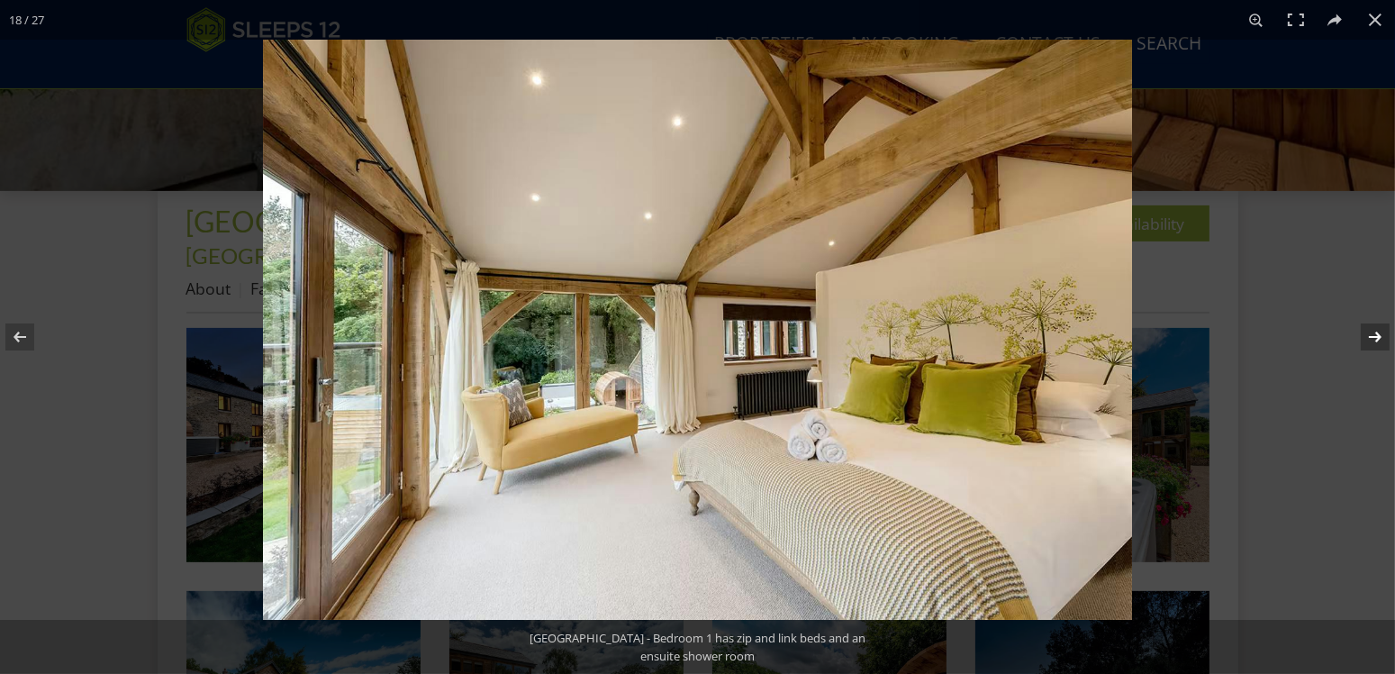
click at [1376, 331] on button at bounding box center [1363, 337] width 63 height 90
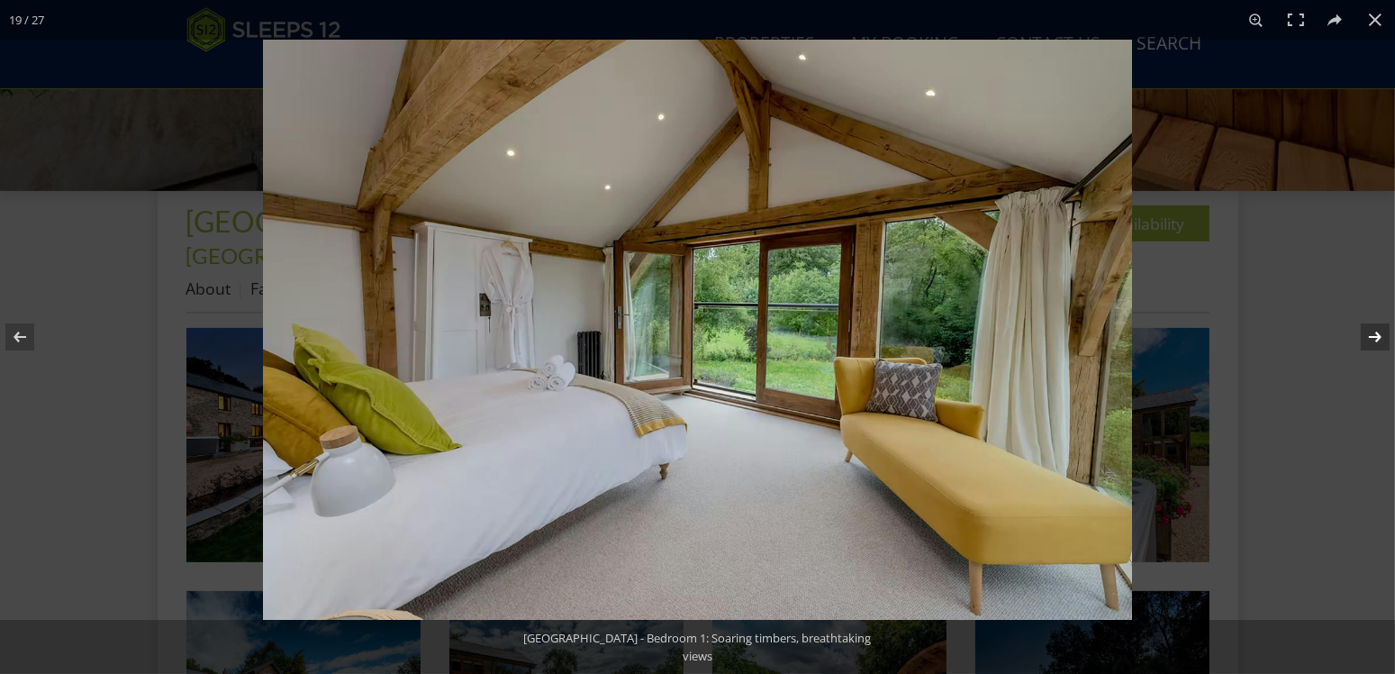
click at [1376, 331] on button at bounding box center [1363, 337] width 63 height 90
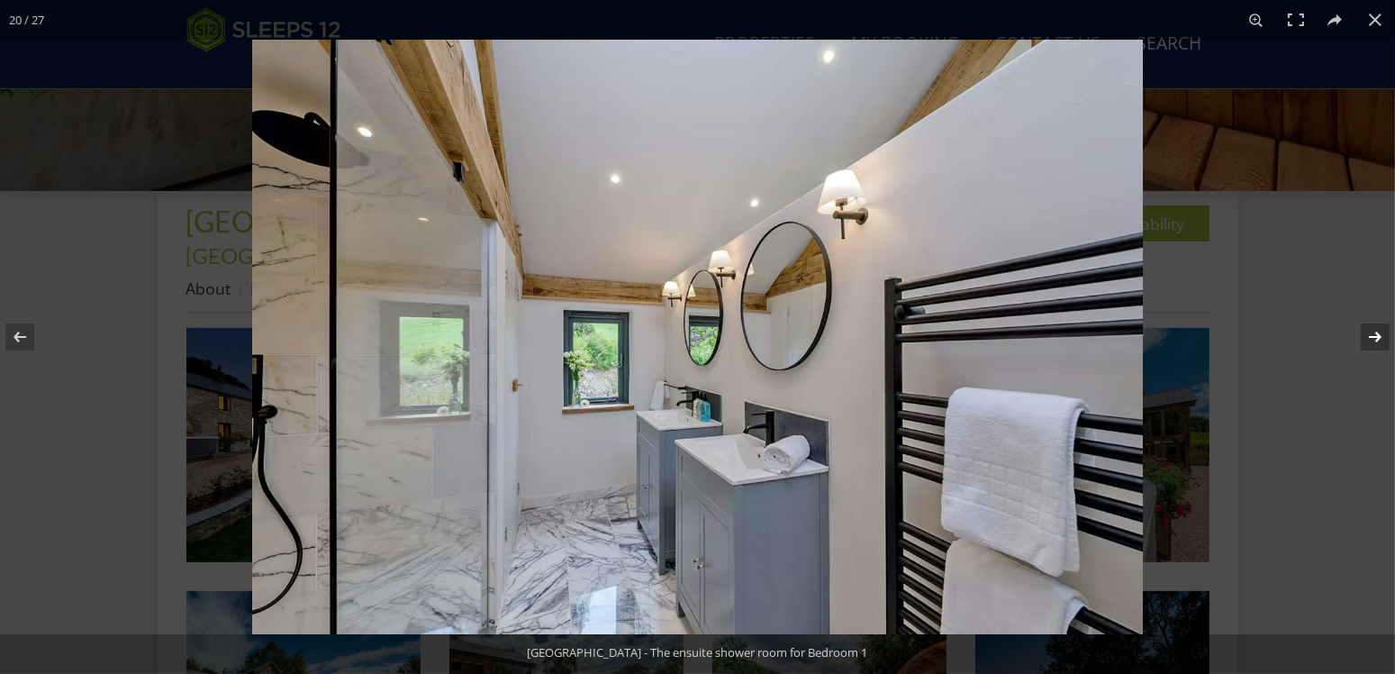
click at [1376, 331] on button at bounding box center [1363, 337] width 63 height 90
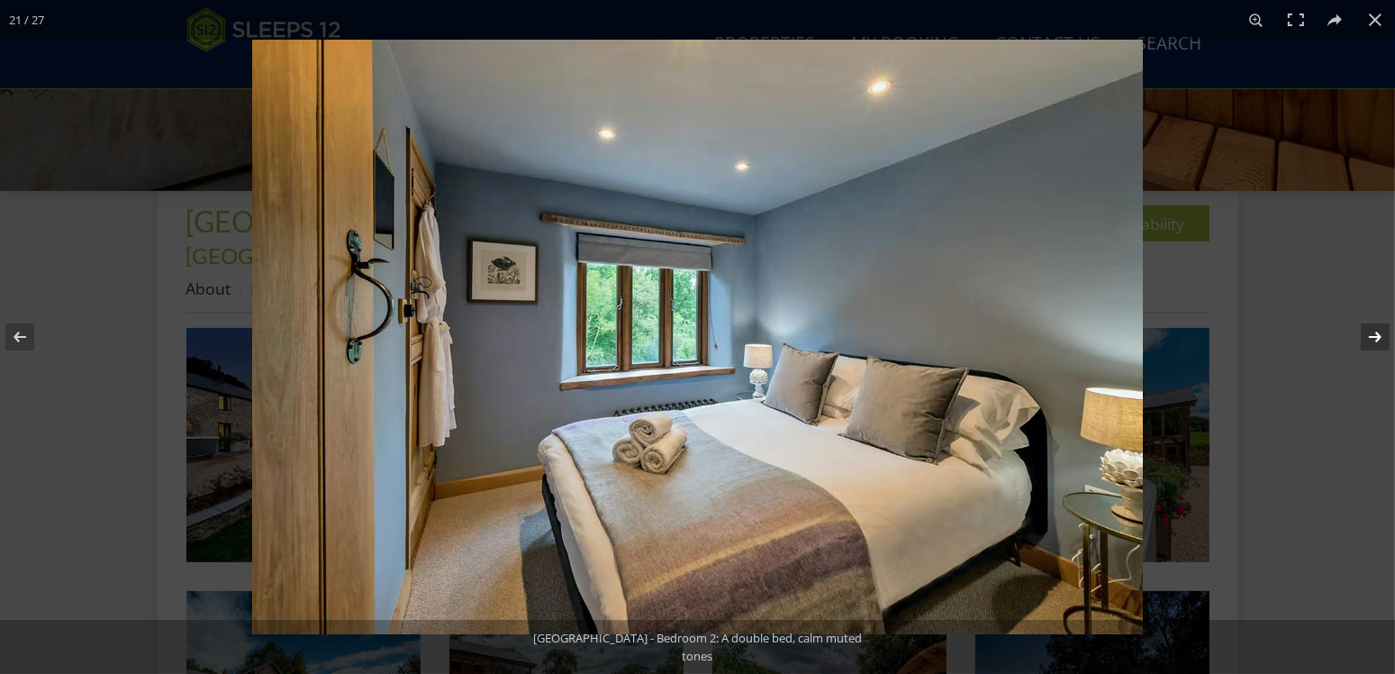
click at [1376, 331] on button at bounding box center [1363, 337] width 63 height 90
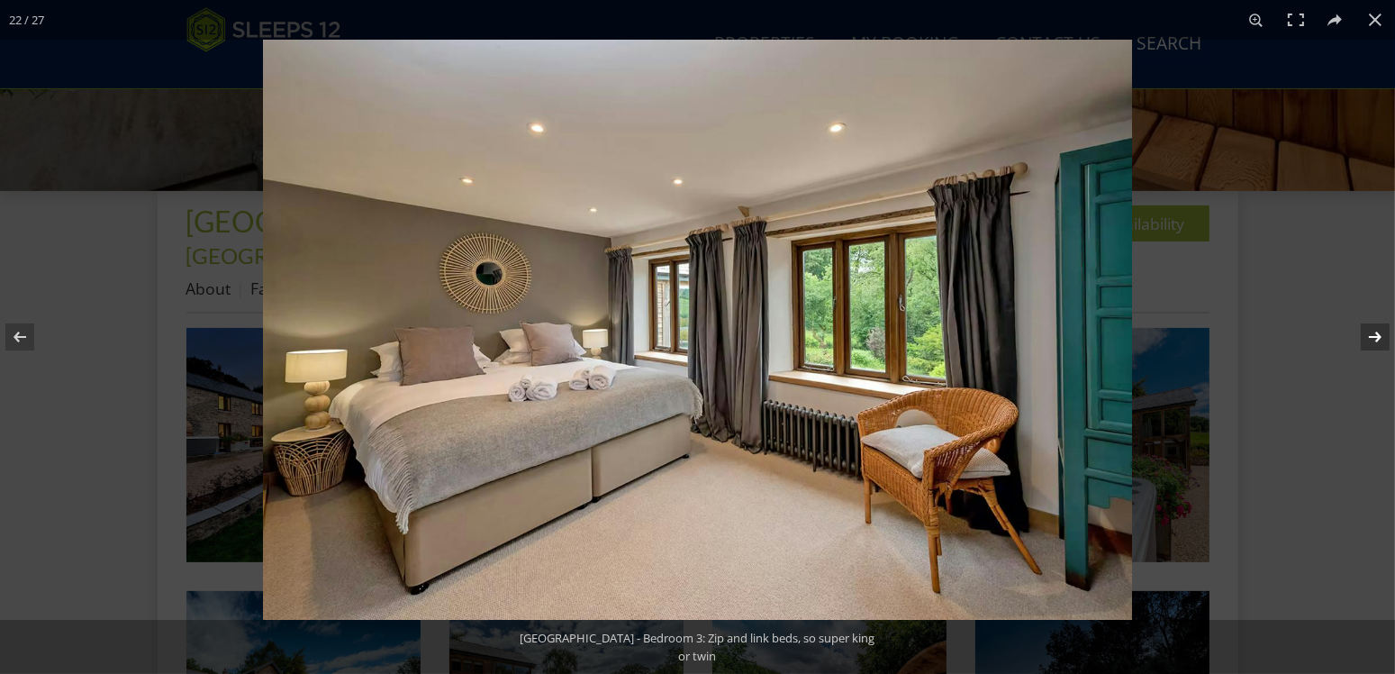
click at [1376, 331] on button at bounding box center [1363, 337] width 63 height 90
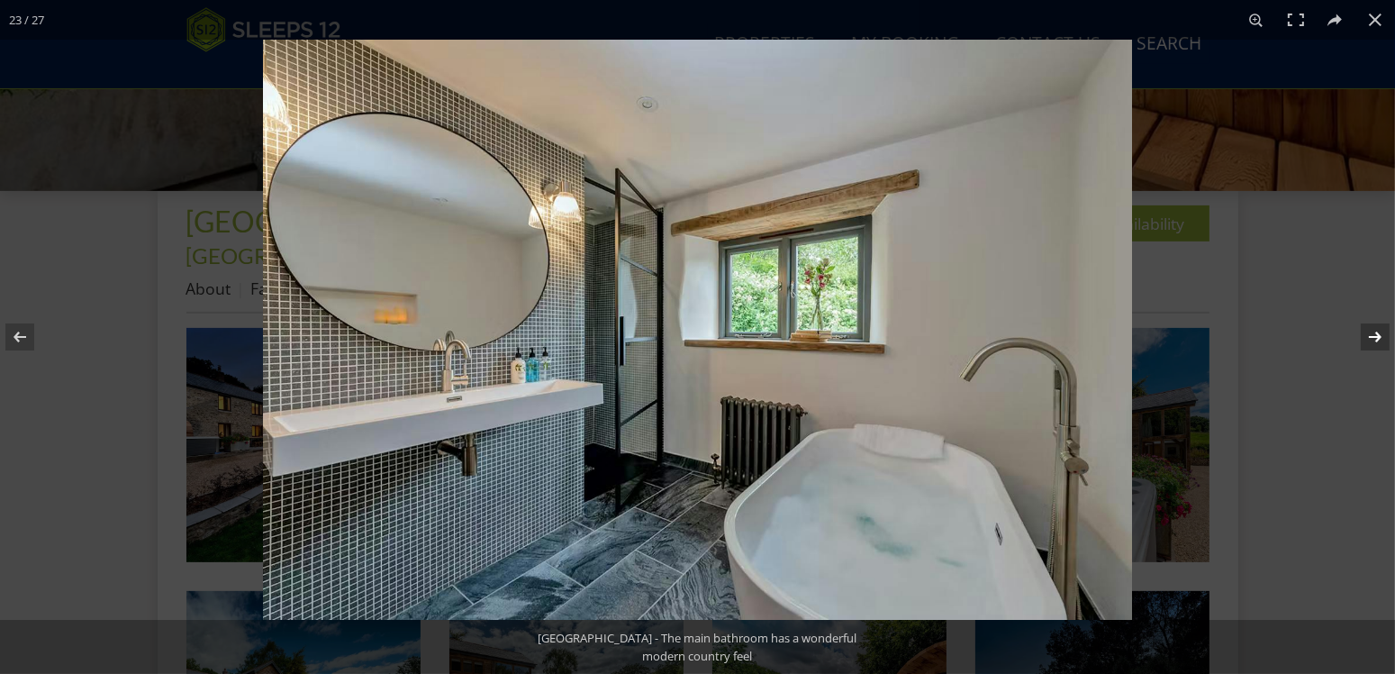
click at [1376, 331] on button at bounding box center [1363, 337] width 63 height 90
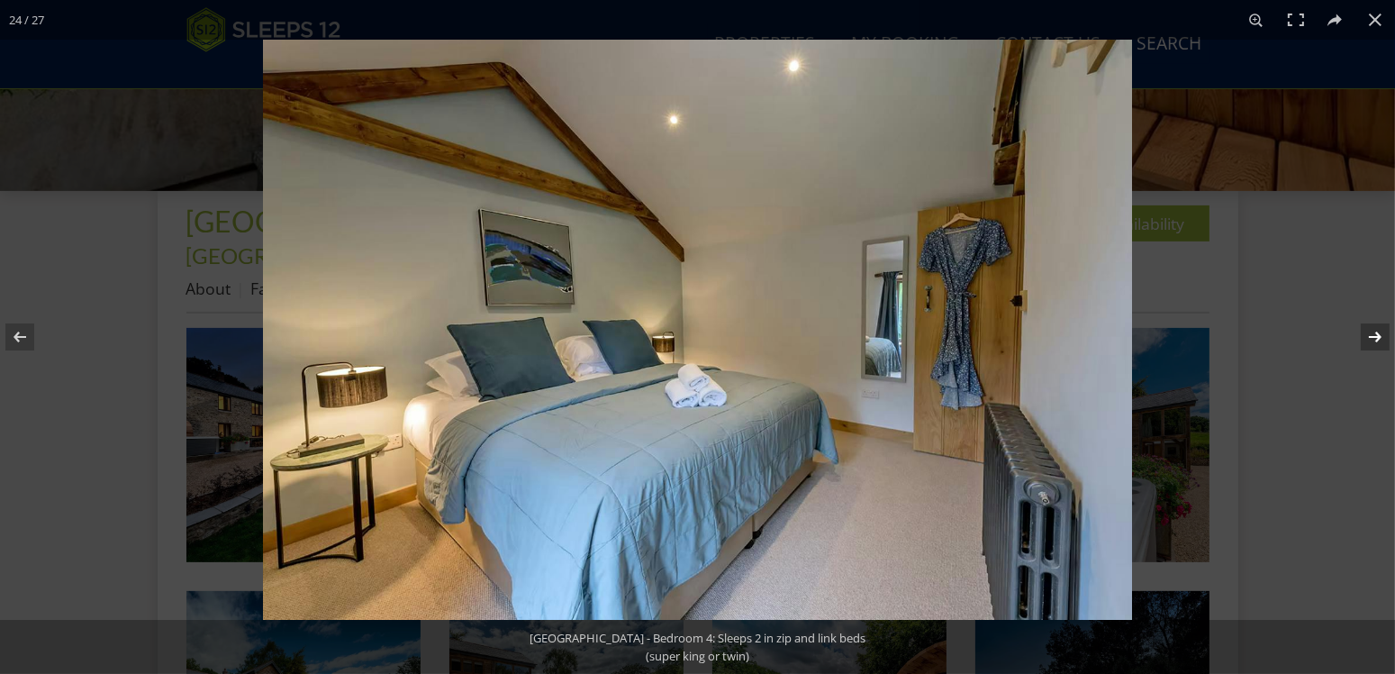
click at [1376, 331] on button at bounding box center [1363, 337] width 63 height 90
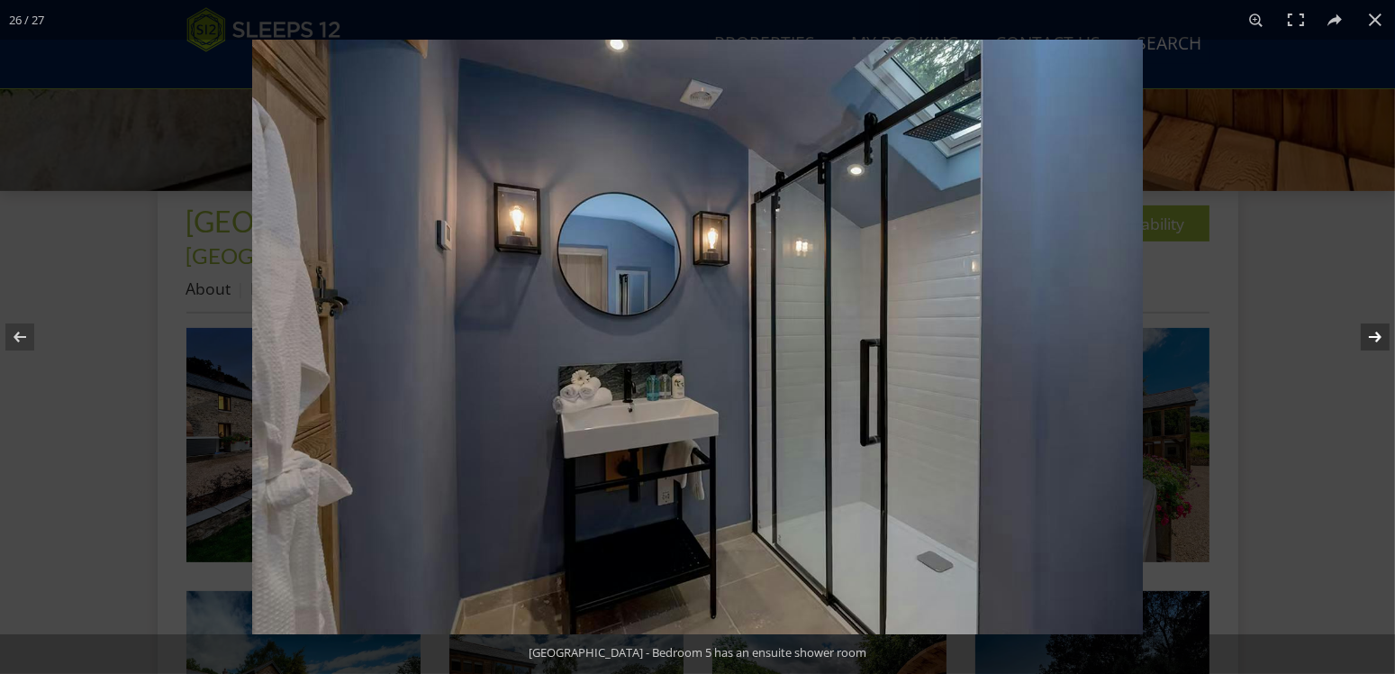
click at [1376, 331] on button at bounding box center [1363, 337] width 63 height 90
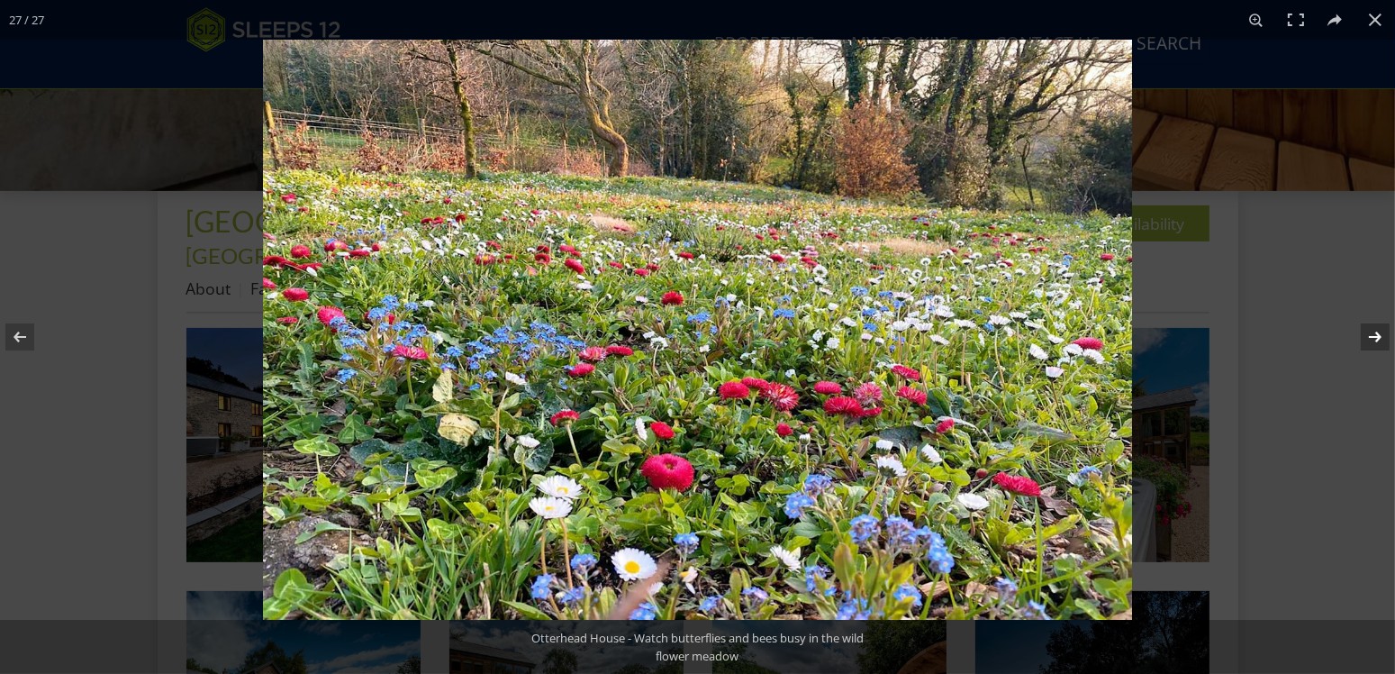
click at [1376, 331] on button at bounding box center [1363, 337] width 63 height 90
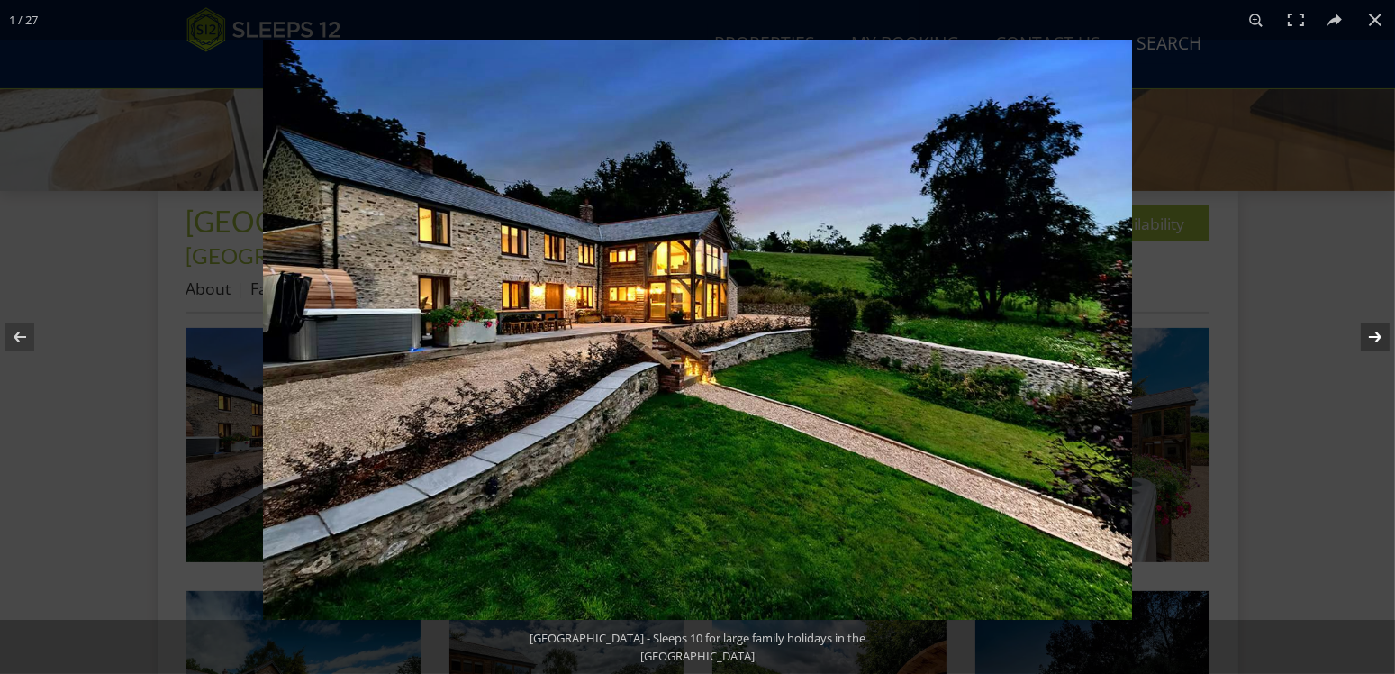
click at [1376, 331] on button at bounding box center [1363, 337] width 63 height 90
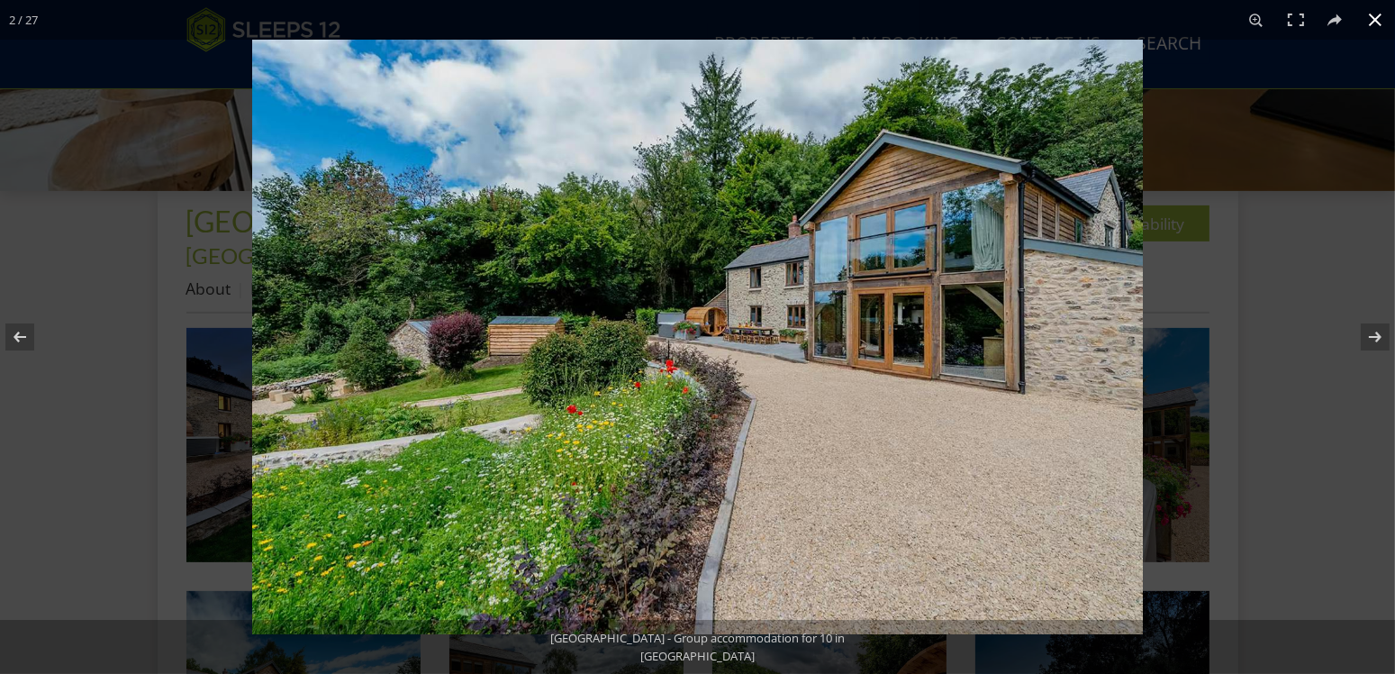
click at [1367, 23] on button at bounding box center [1375, 20] width 40 height 40
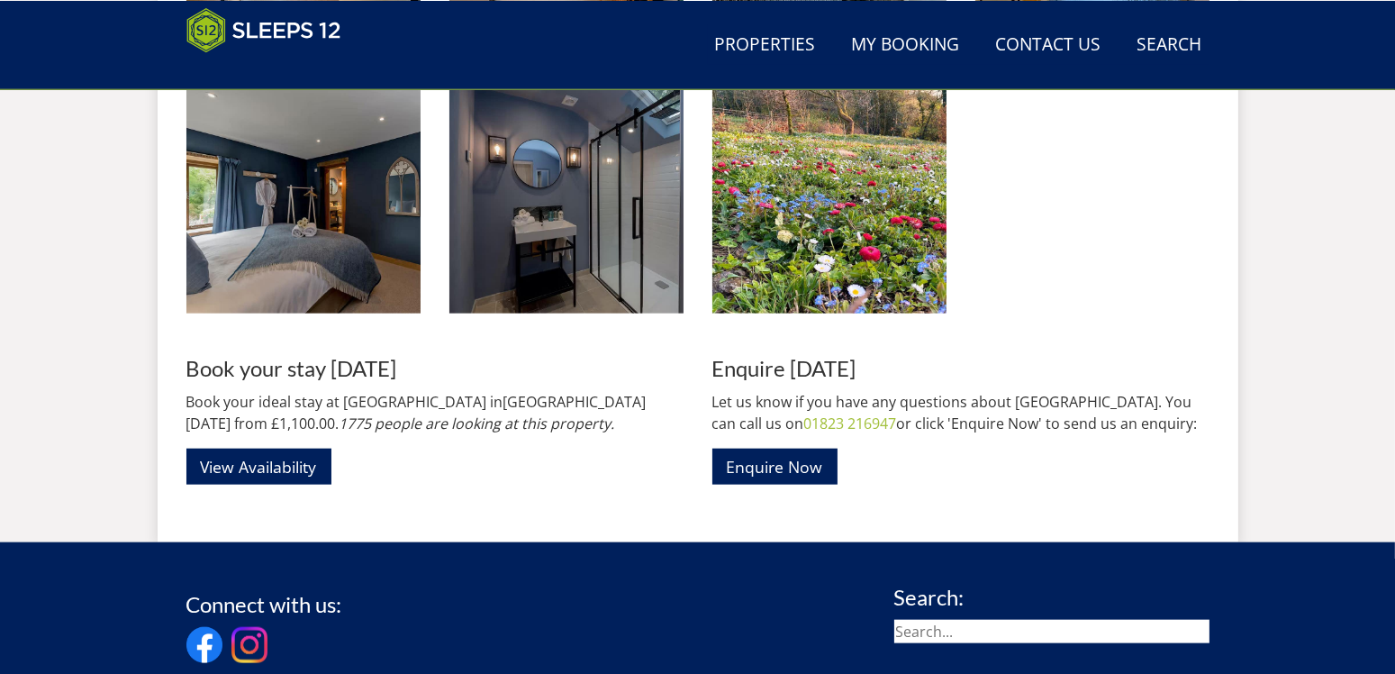
scroll to position [2386, 0]
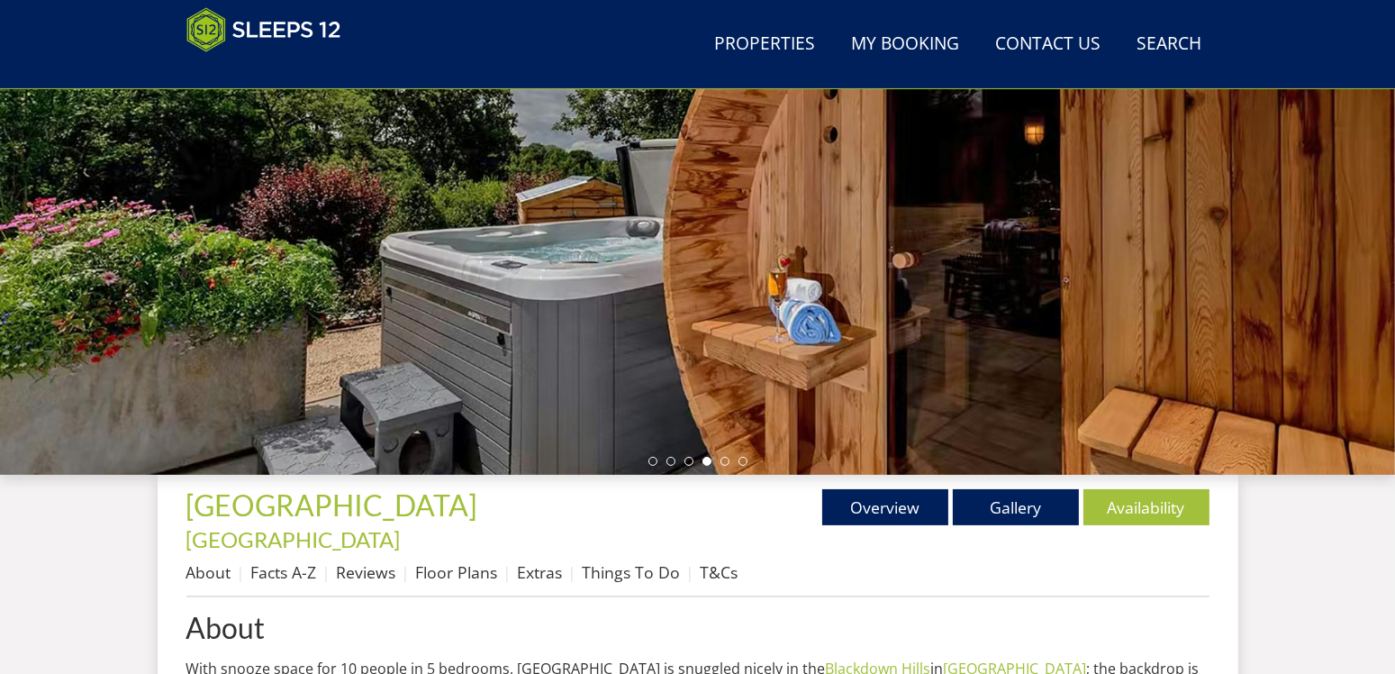
scroll to position [384, 0]
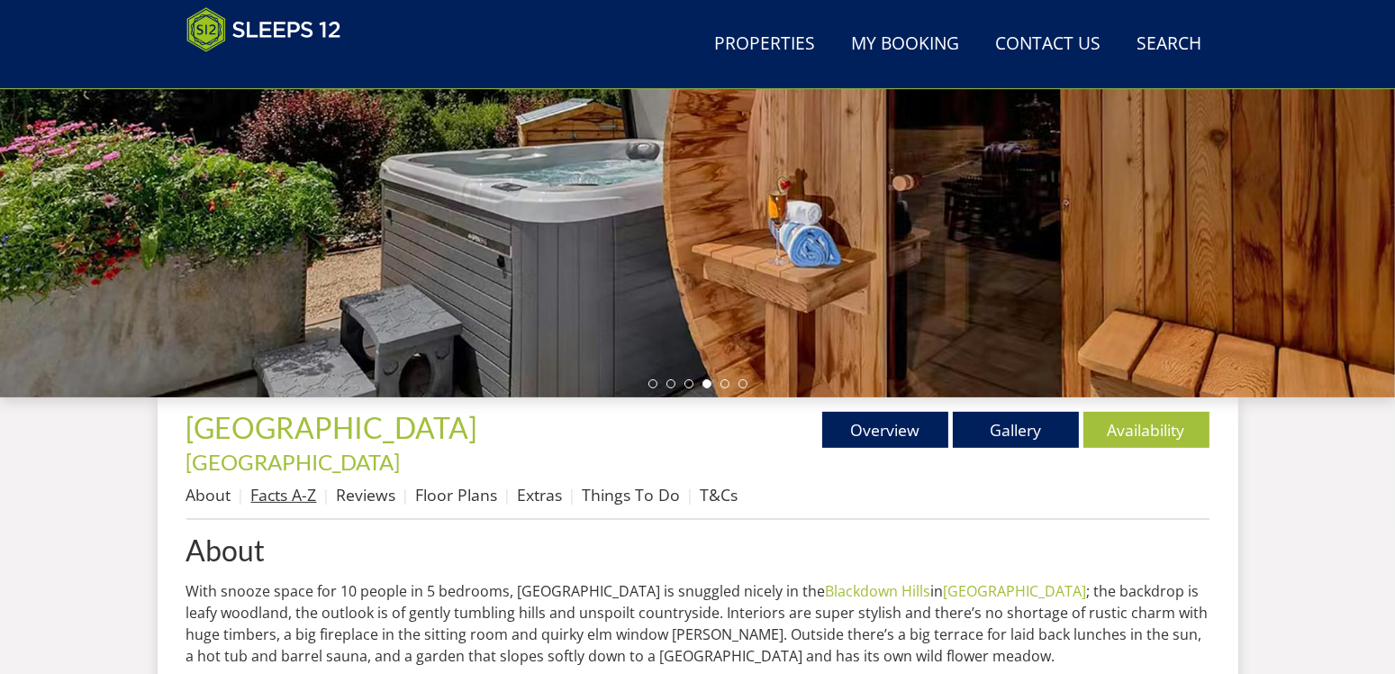
click at [300, 484] on link "Facts A-Z" at bounding box center [284, 495] width 66 height 22
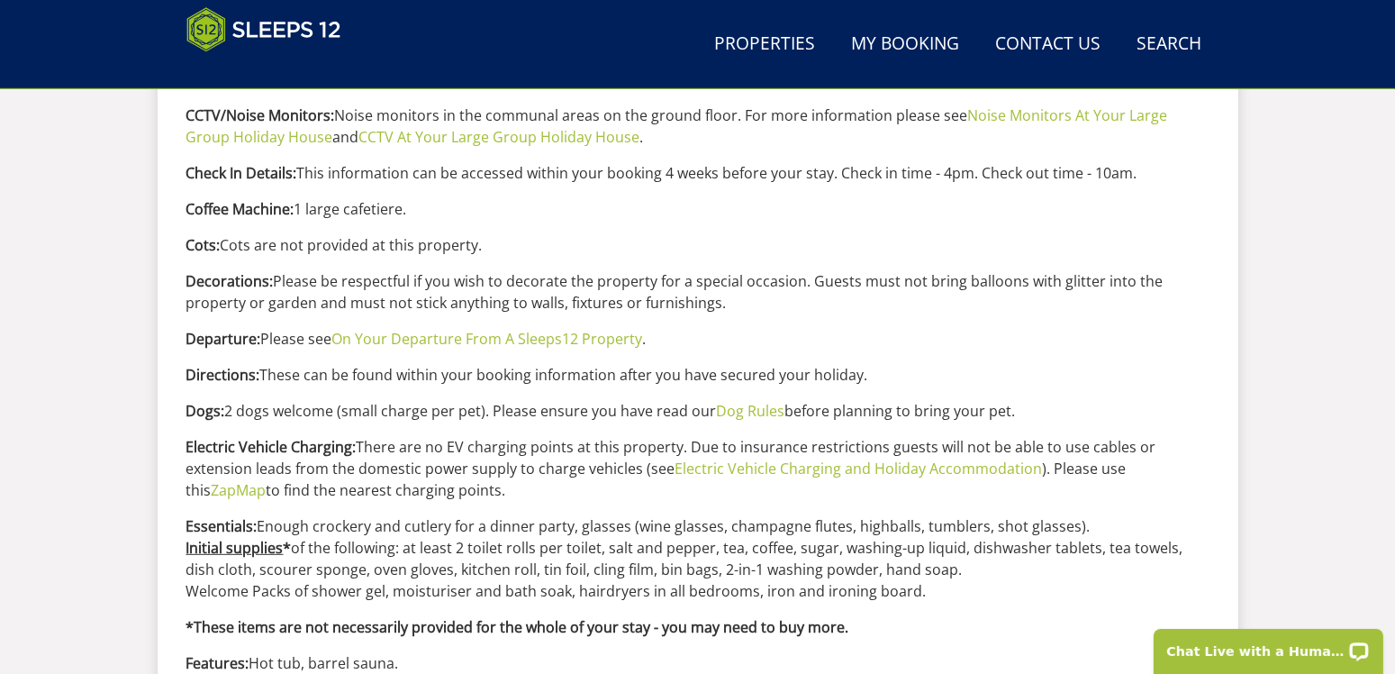
scroll to position [493, 0]
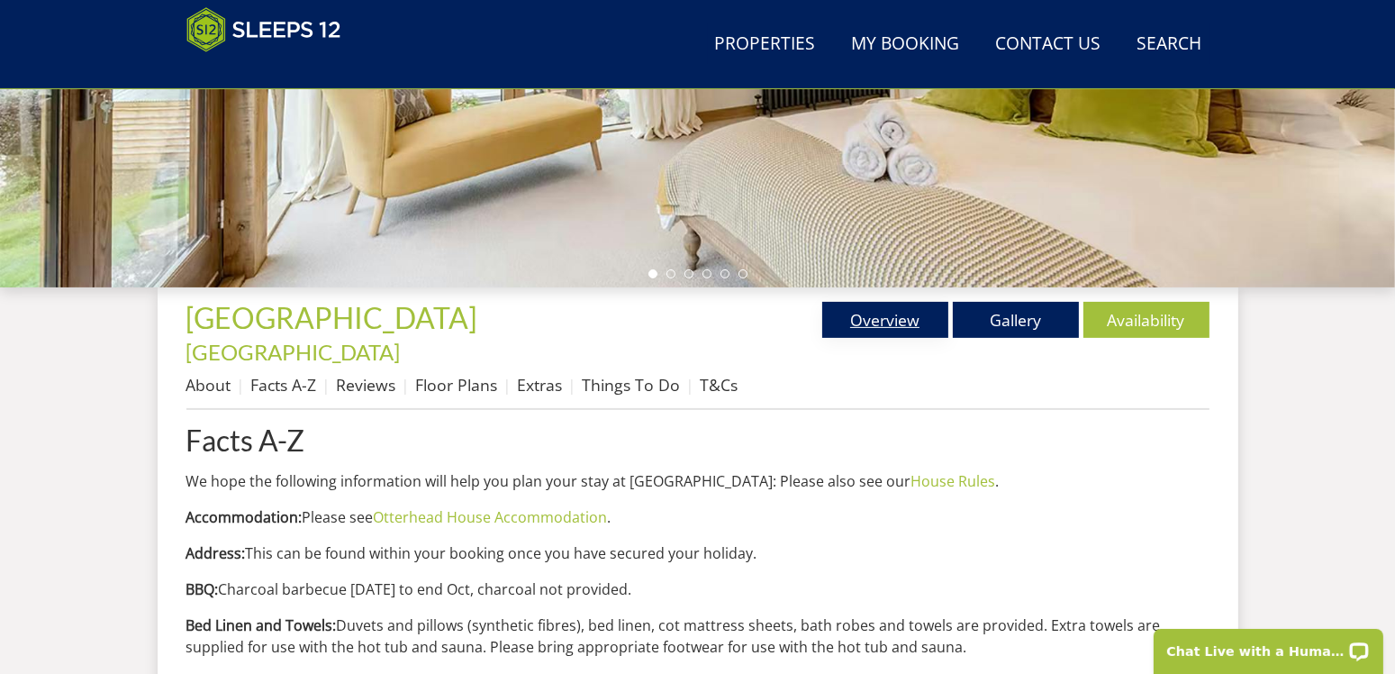
click at [844, 319] on link "Overview" at bounding box center [885, 320] width 126 height 36
